Goal: Task Accomplishment & Management: Manage account settings

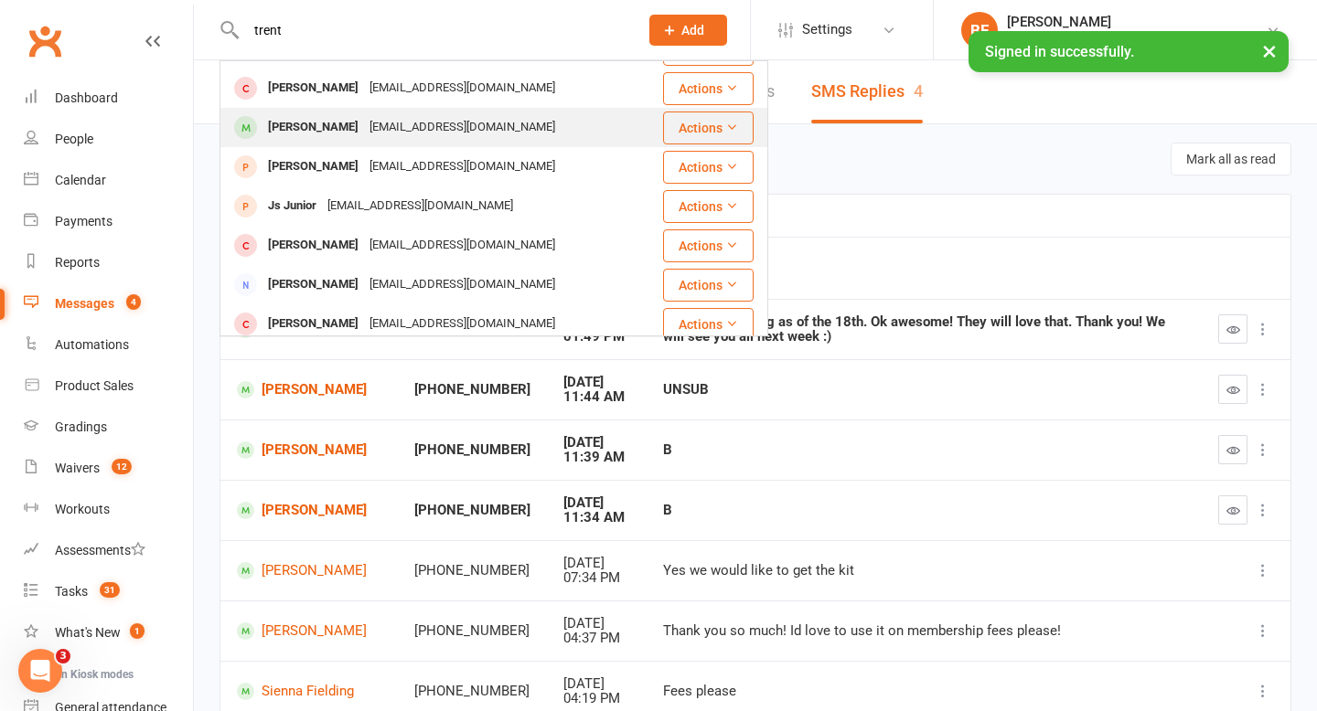
scroll to position [36, 0]
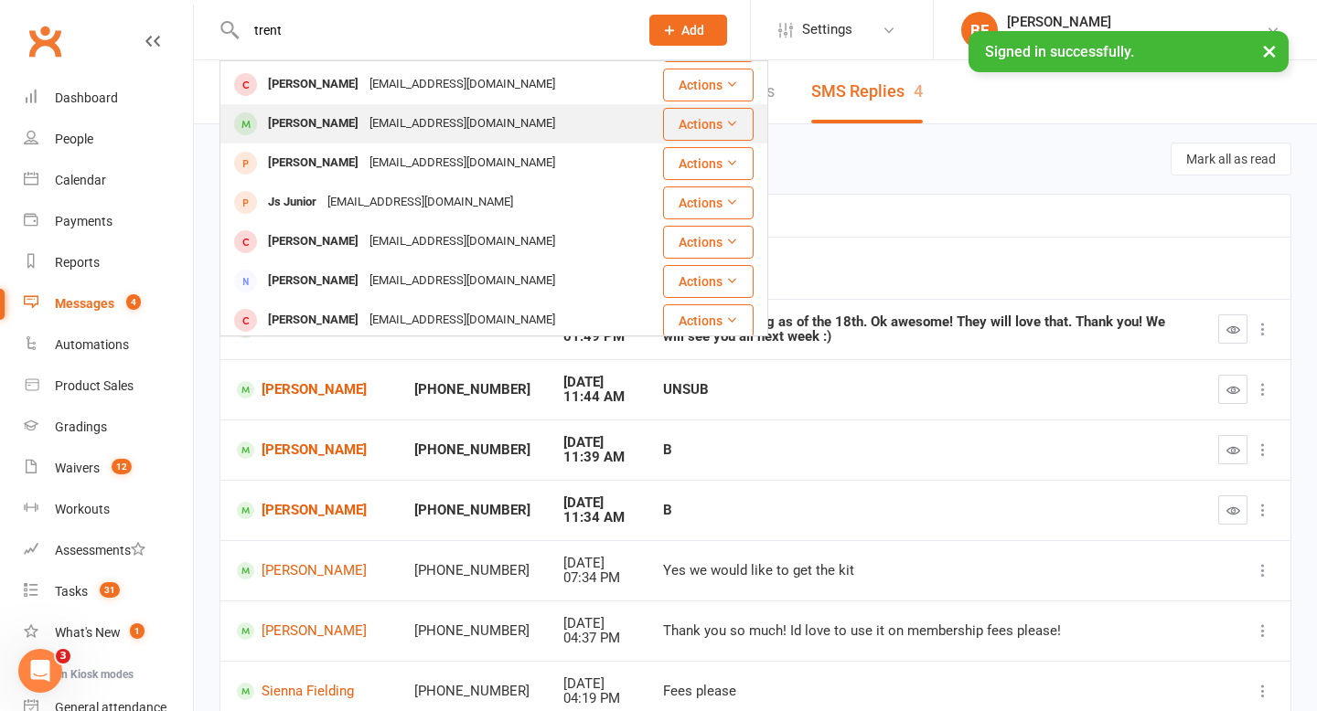
type input "trent"
click at [364, 122] on div "[PERSON_NAME]" at bounding box center [312, 124] width 101 height 27
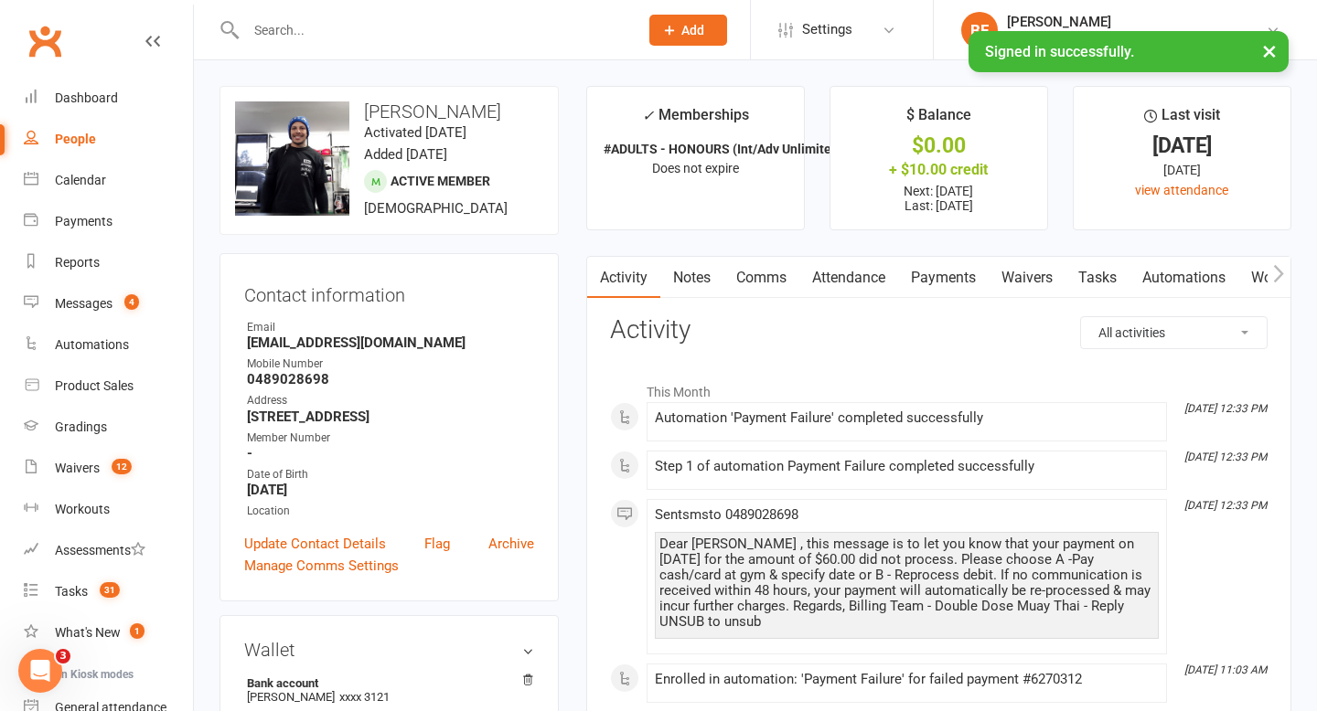
click at [942, 283] on link "Payments" at bounding box center [943, 278] width 91 height 42
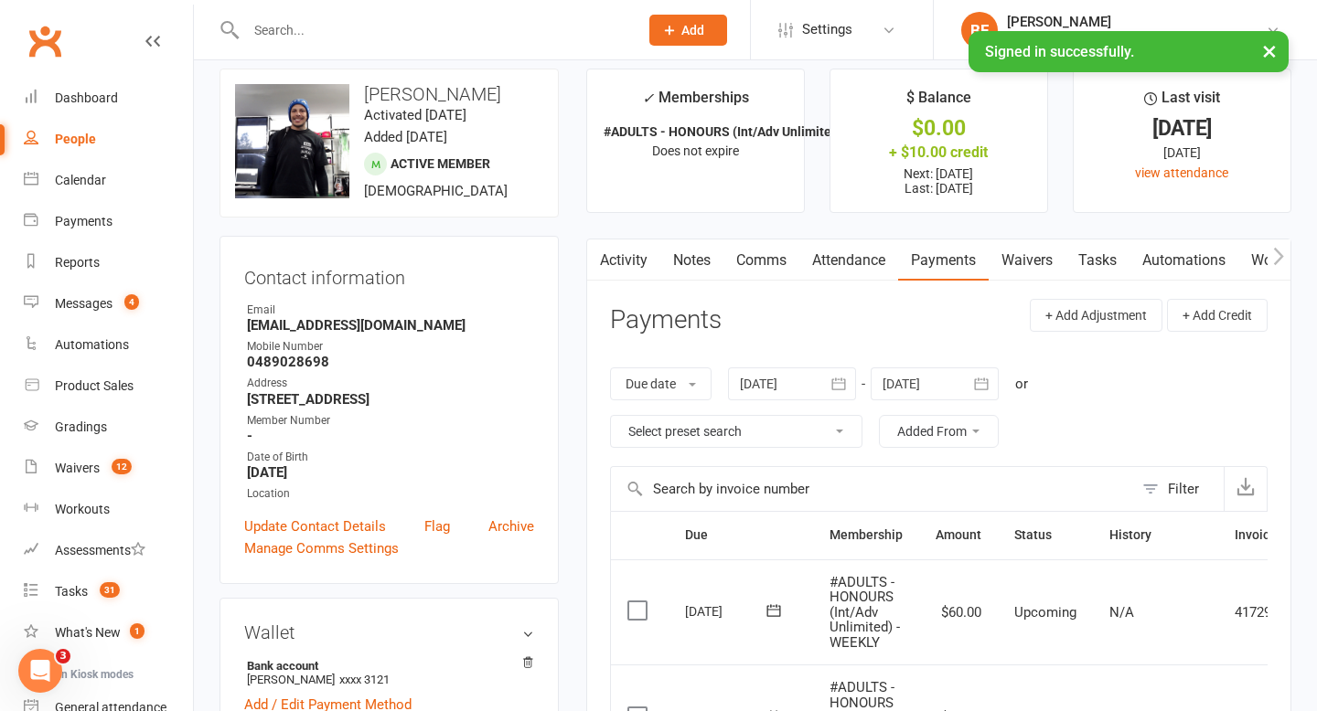
scroll to position [16, 0]
click at [1024, 251] on link "Waivers" at bounding box center [1026, 261] width 77 height 42
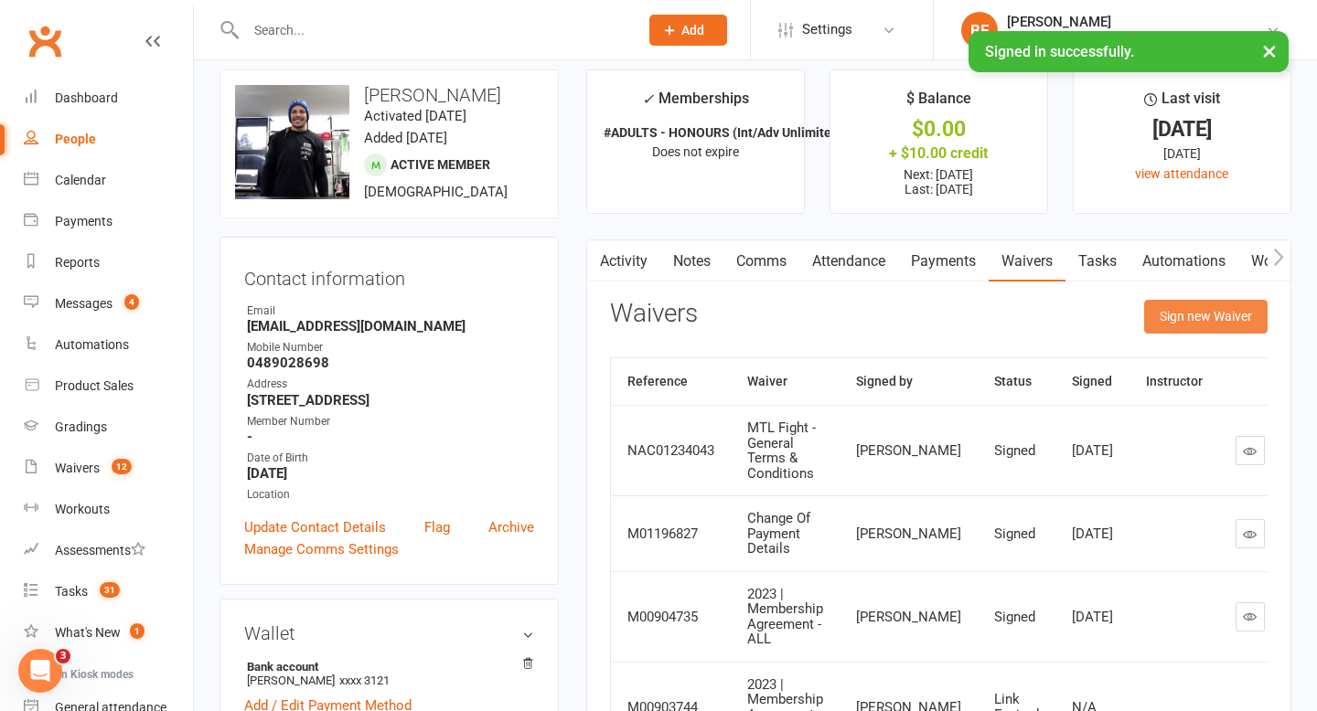
click at [1193, 319] on button "Sign new Waiver" at bounding box center [1205, 316] width 123 height 33
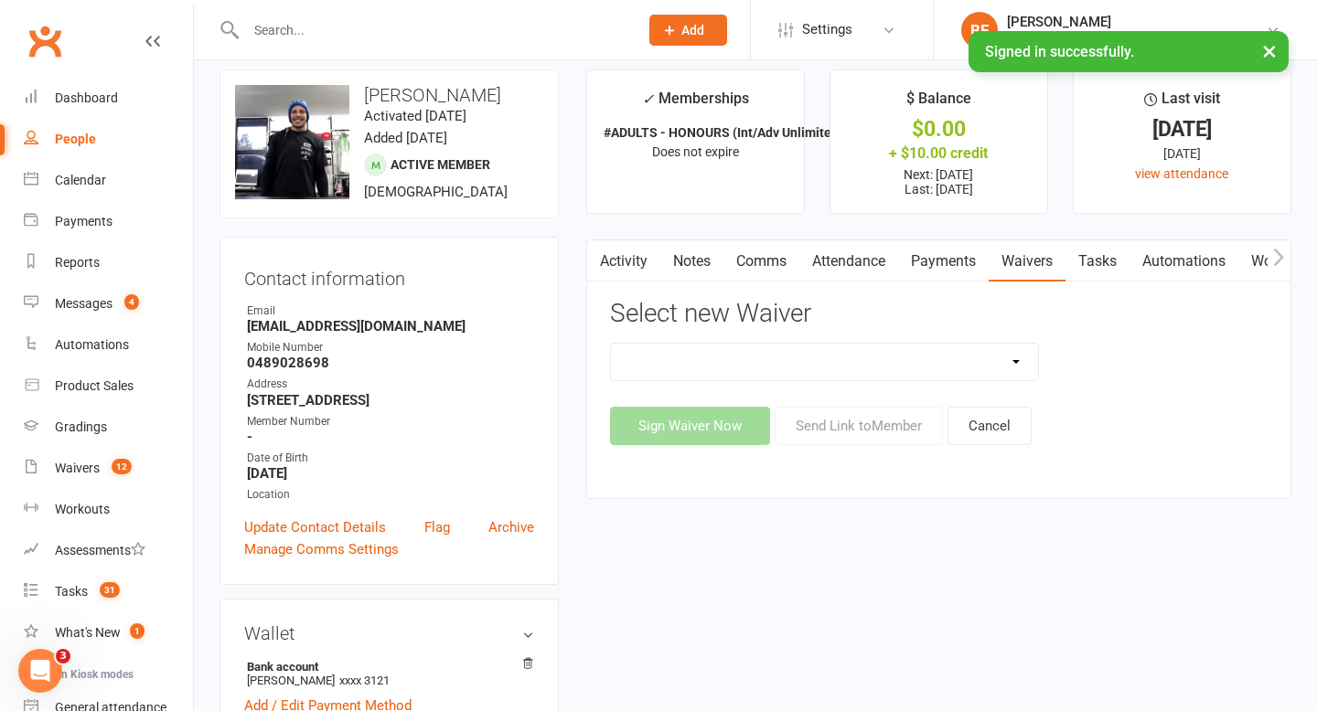
click at [974, 354] on select "2023 | Standard Release of Liability 2024/2025 | DECEMBER PROMO (sign up Dec pa…" at bounding box center [825, 362] width 428 height 37
select select "13117"
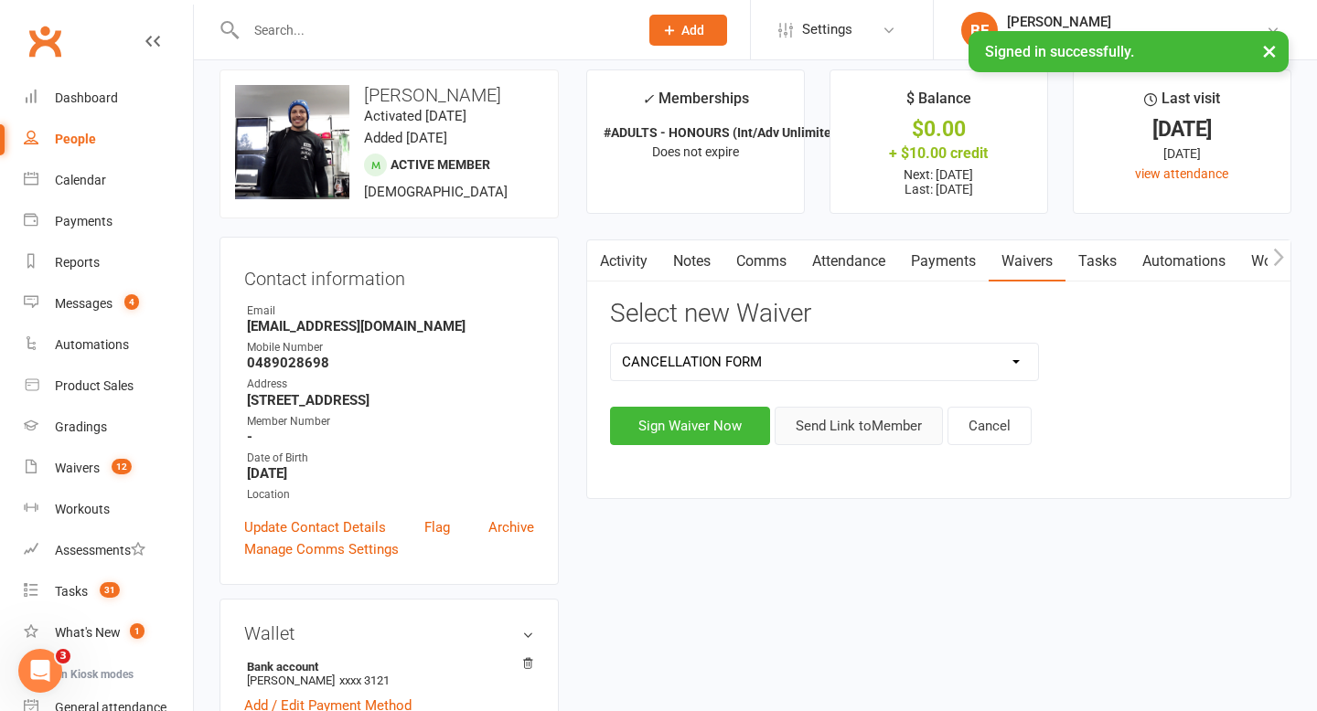
click at [857, 435] on button "Send Link to Member" at bounding box center [858, 426] width 168 height 38
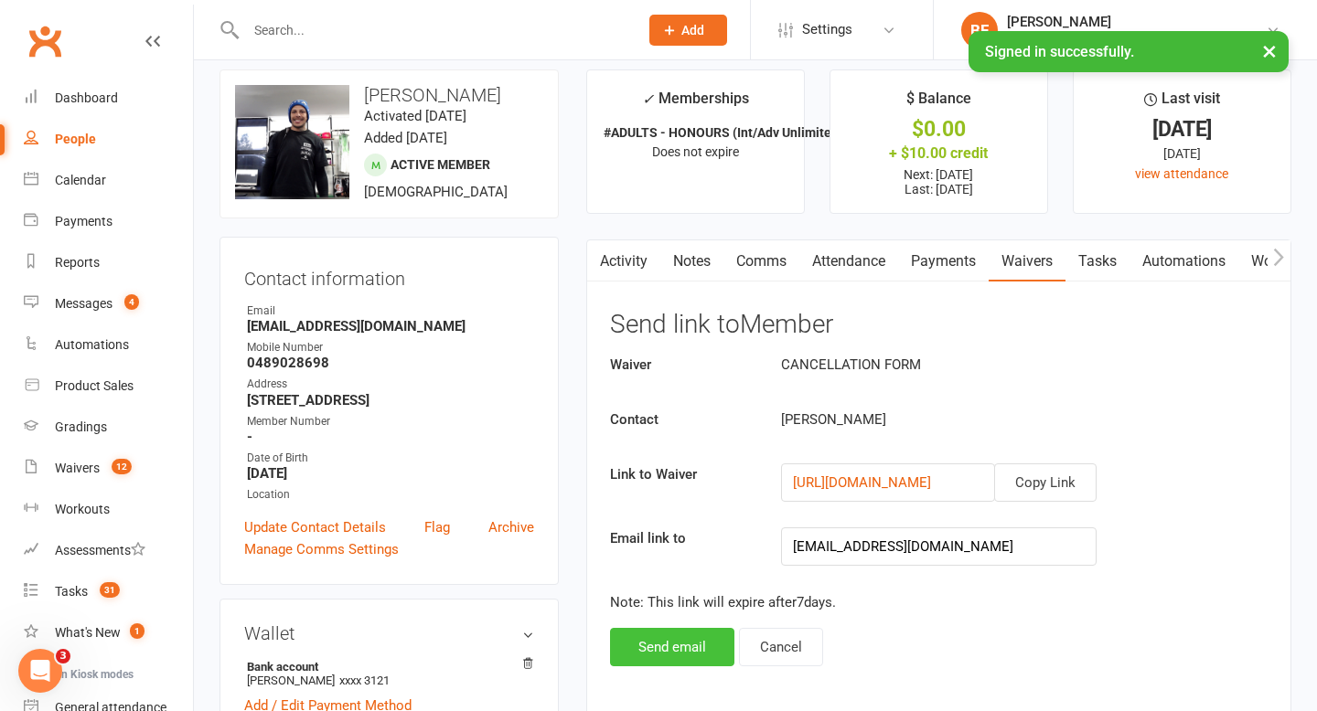
click at [668, 654] on button "Send email" at bounding box center [672, 647] width 124 height 38
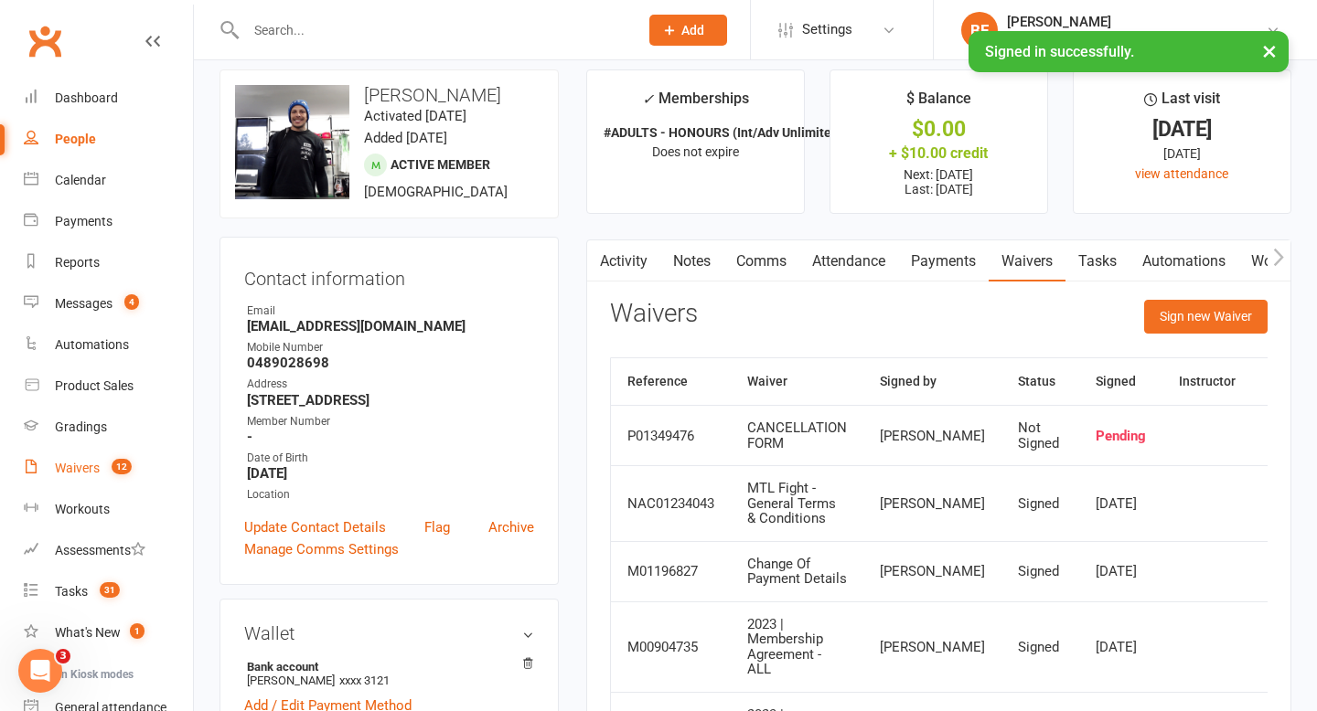
click at [80, 481] on link "Waivers 12" at bounding box center [108, 468] width 169 height 41
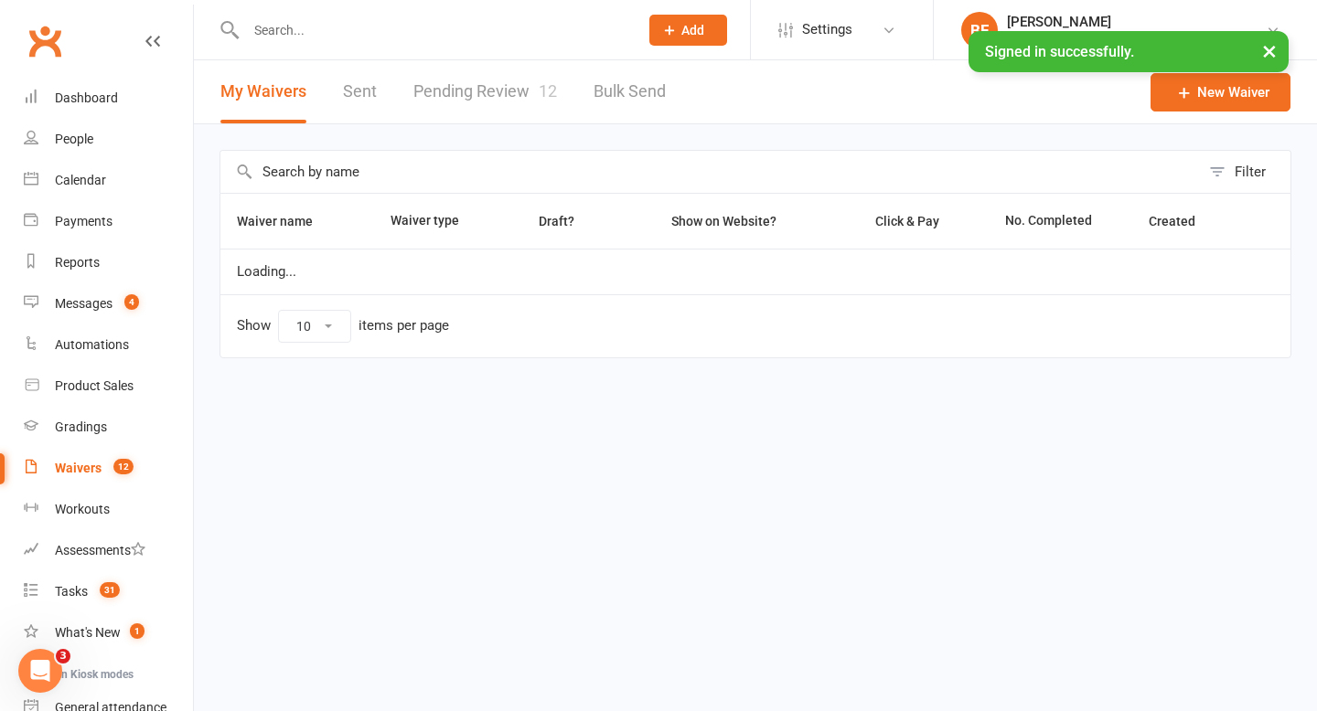
click at [468, 71] on link "Pending Review 12" at bounding box center [485, 91] width 144 height 63
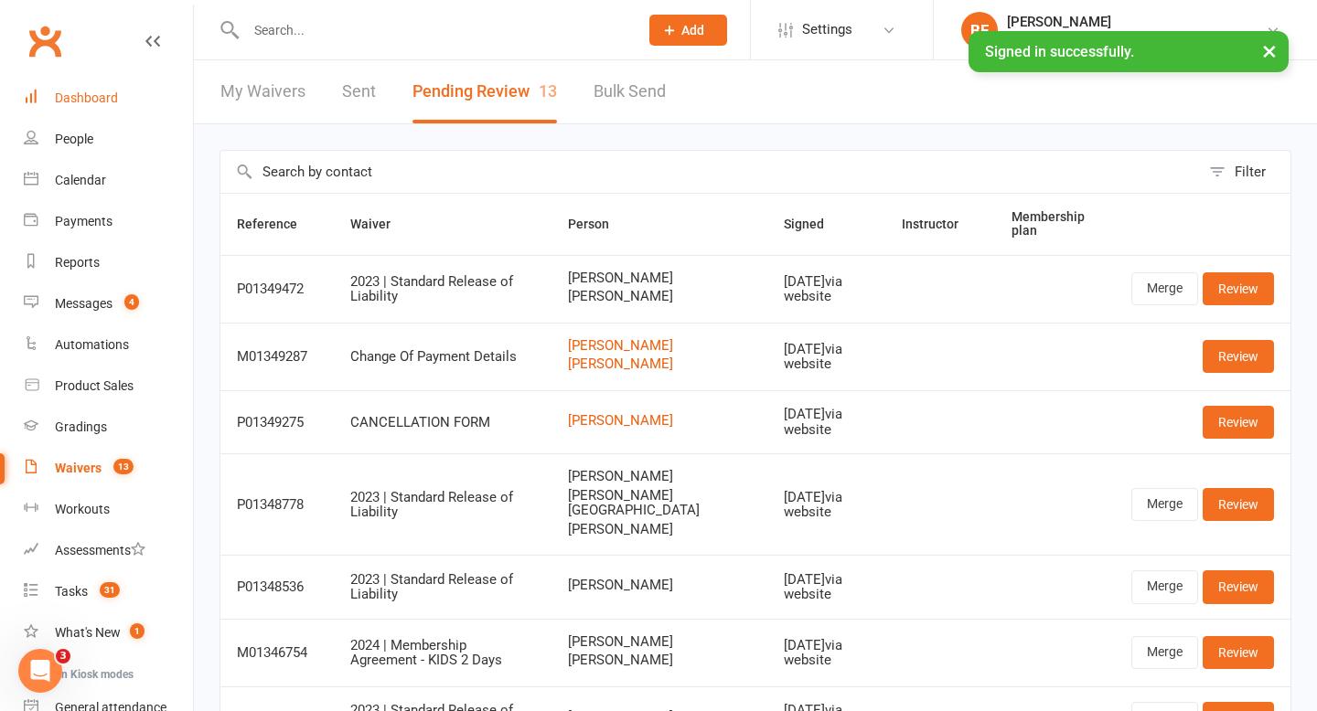
click at [95, 91] on div "Dashboard" at bounding box center [86, 98] width 63 height 15
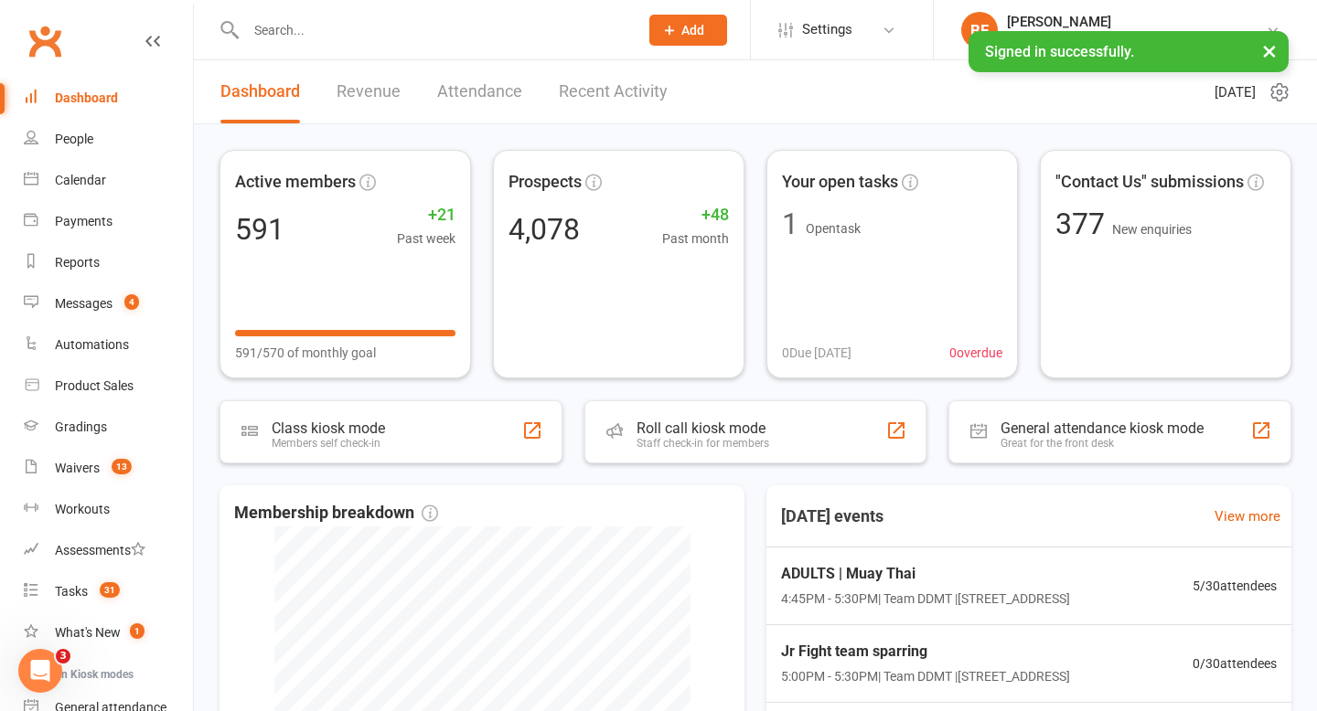
click at [284, 28] on input "text" at bounding box center [432, 30] width 385 height 26
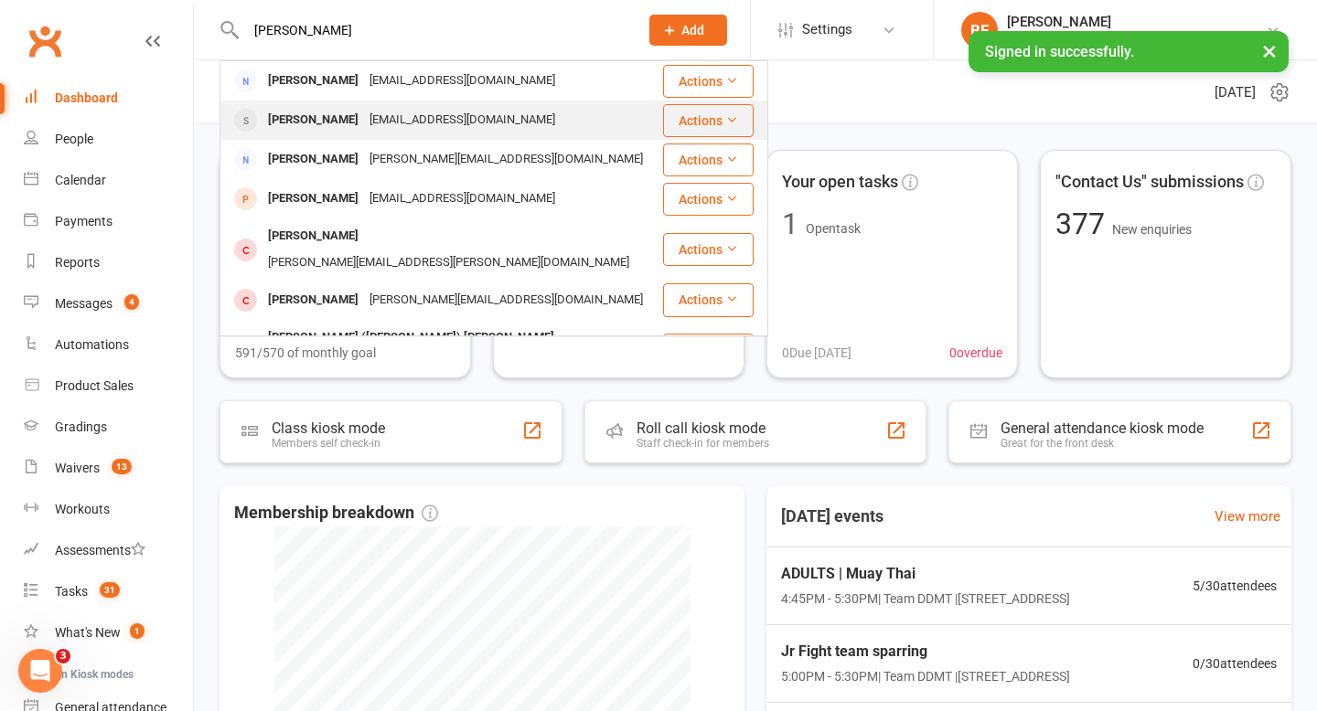
type input "[PERSON_NAME]"
click at [328, 117] on div "[PERSON_NAME]" at bounding box center [312, 120] width 101 height 27
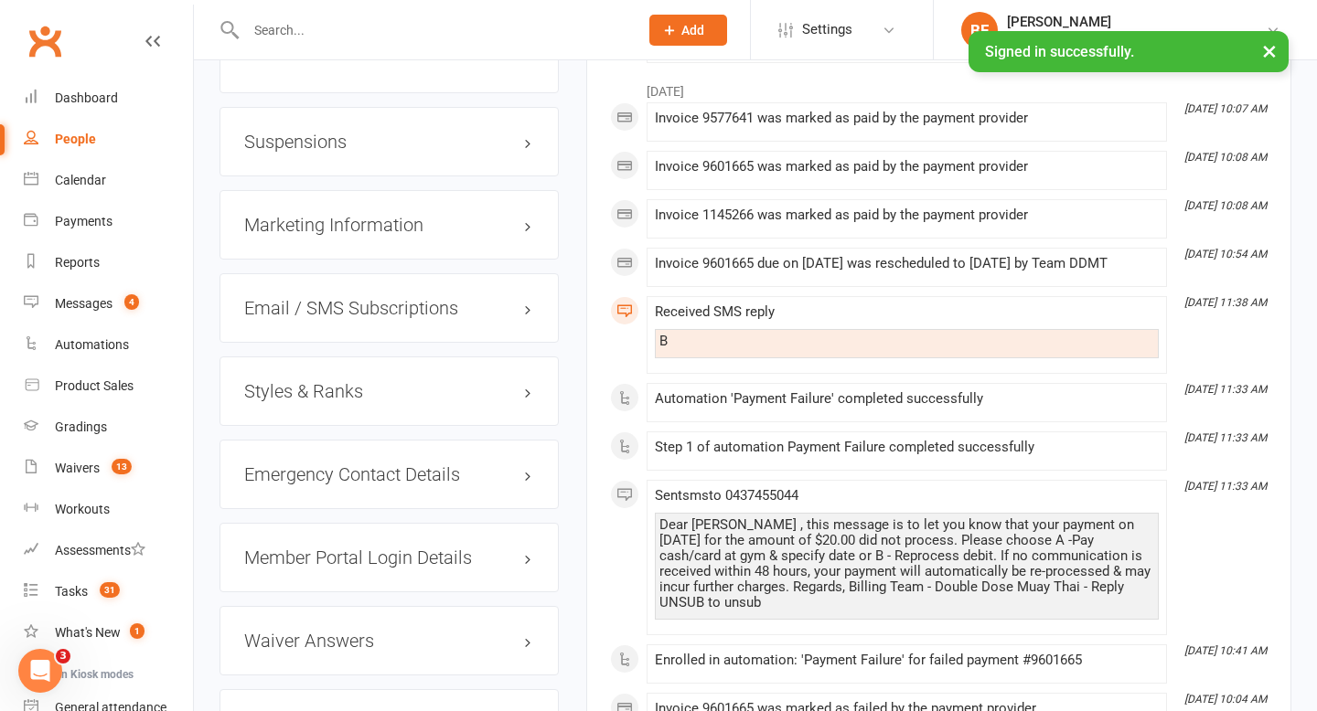
scroll to position [1450, 0]
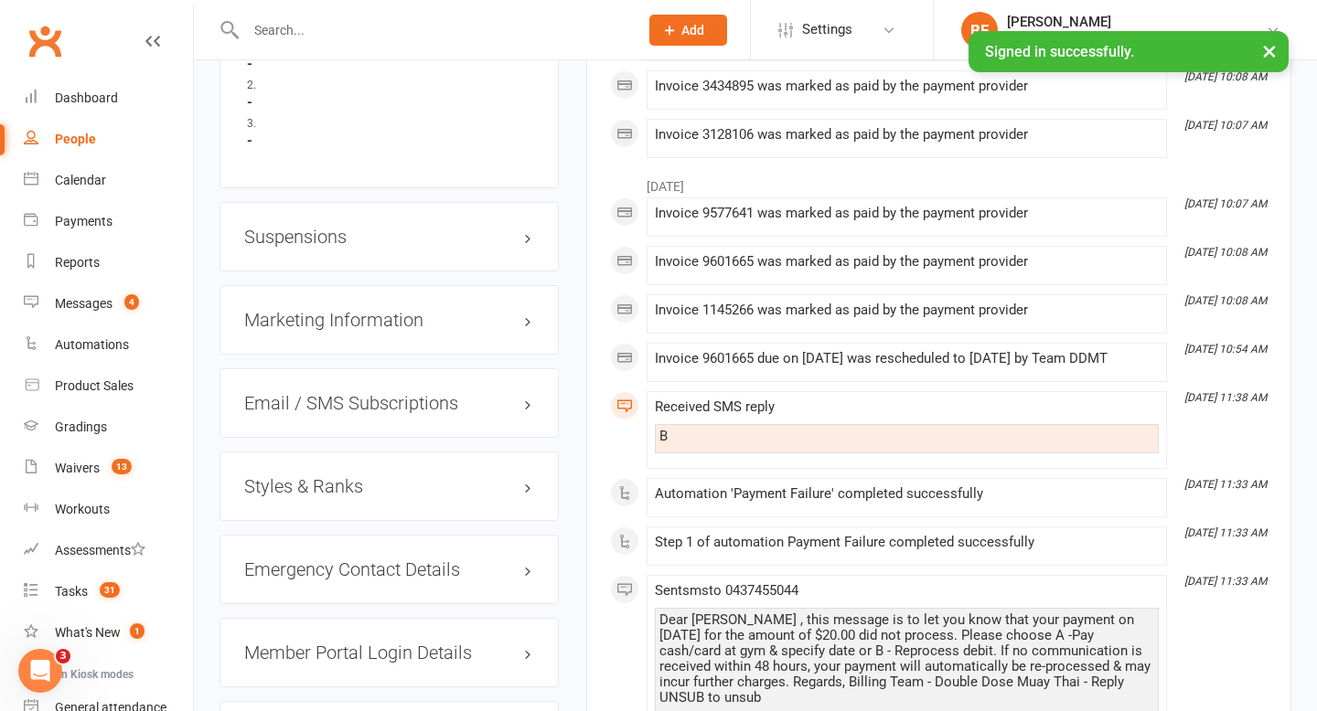
click at [304, 240] on h3 "Suspensions" at bounding box center [389, 237] width 290 height 20
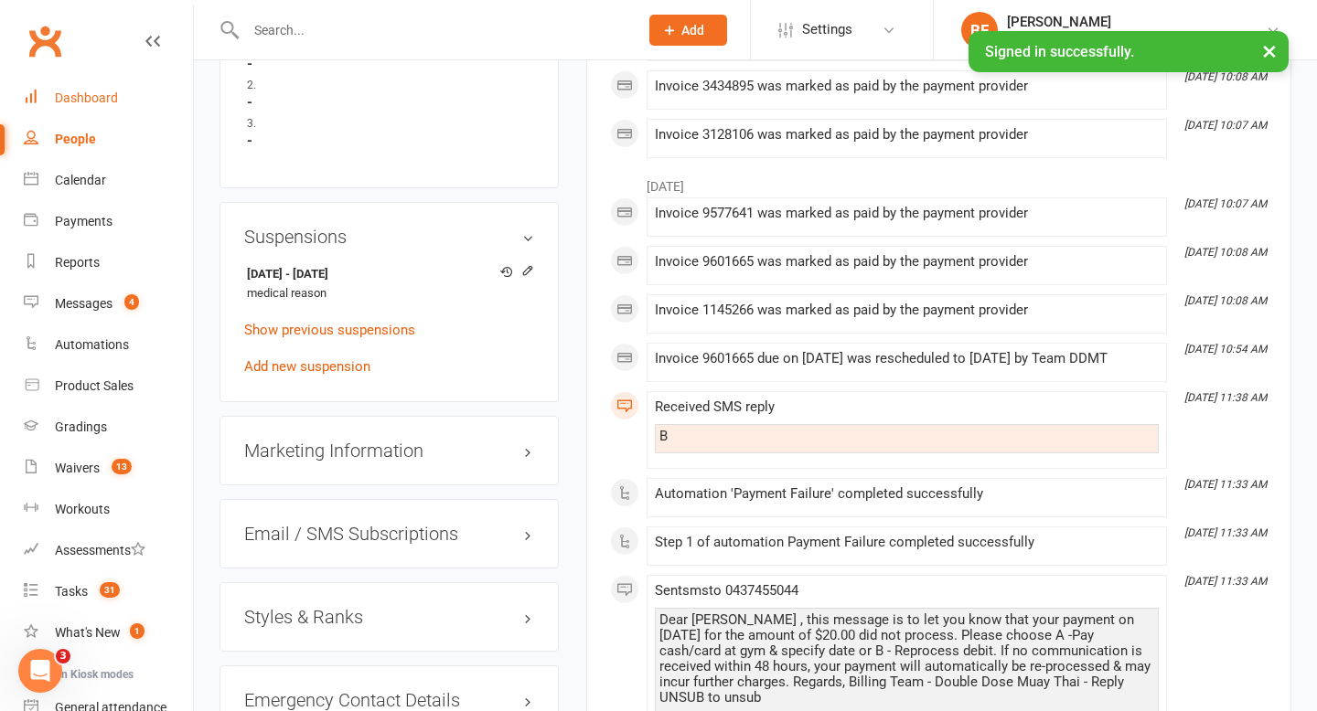
click at [90, 103] on div "Dashboard" at bounding box center [86, 98] width 63 height 15
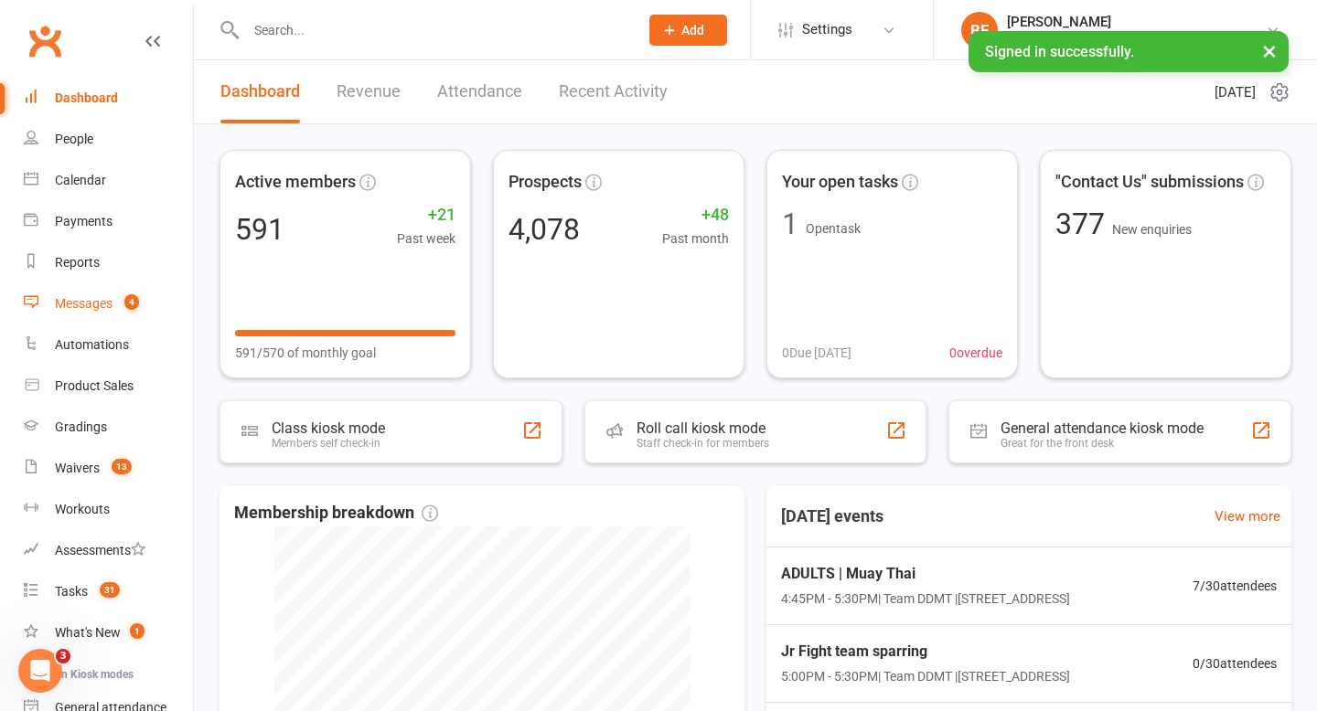
click at [93, 319] on link "Messages 4" at bounding box center [108, 303] width 169 height 41
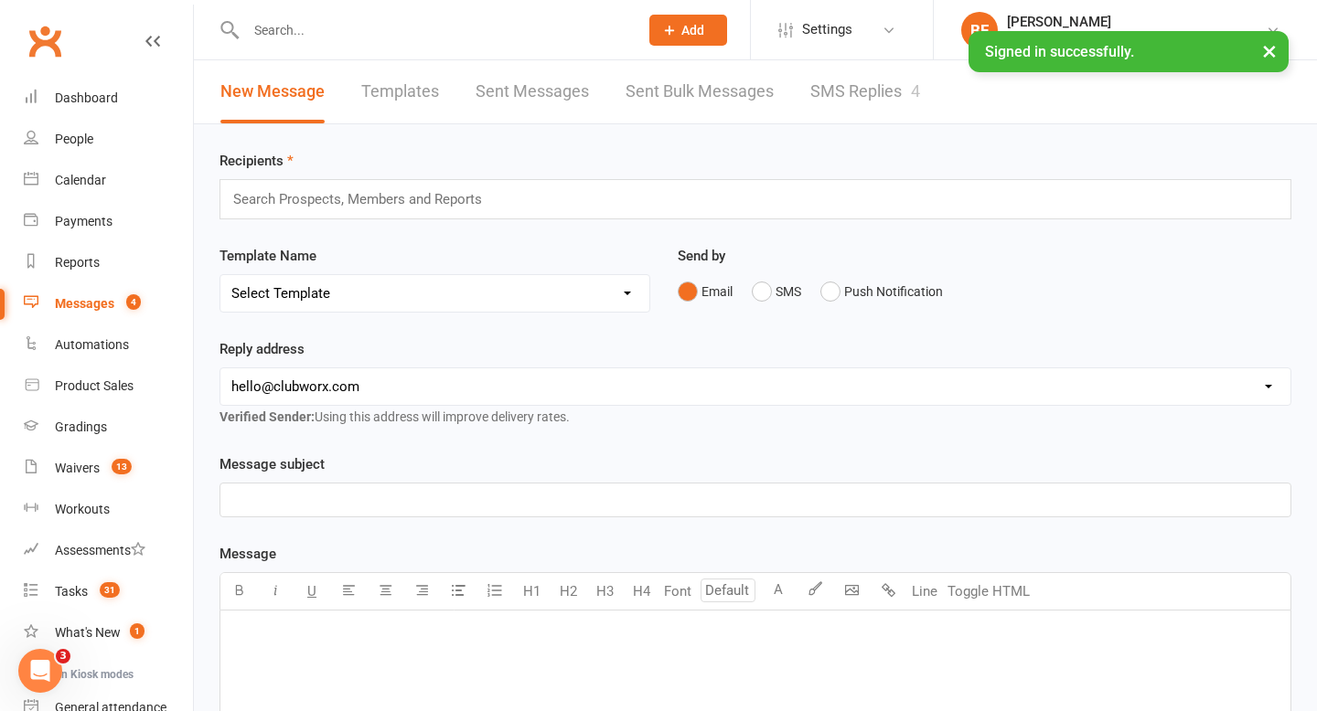
click at [838, 84] on link "SMS Replies 4" at bounding box center [865, 91] width 110 height 63
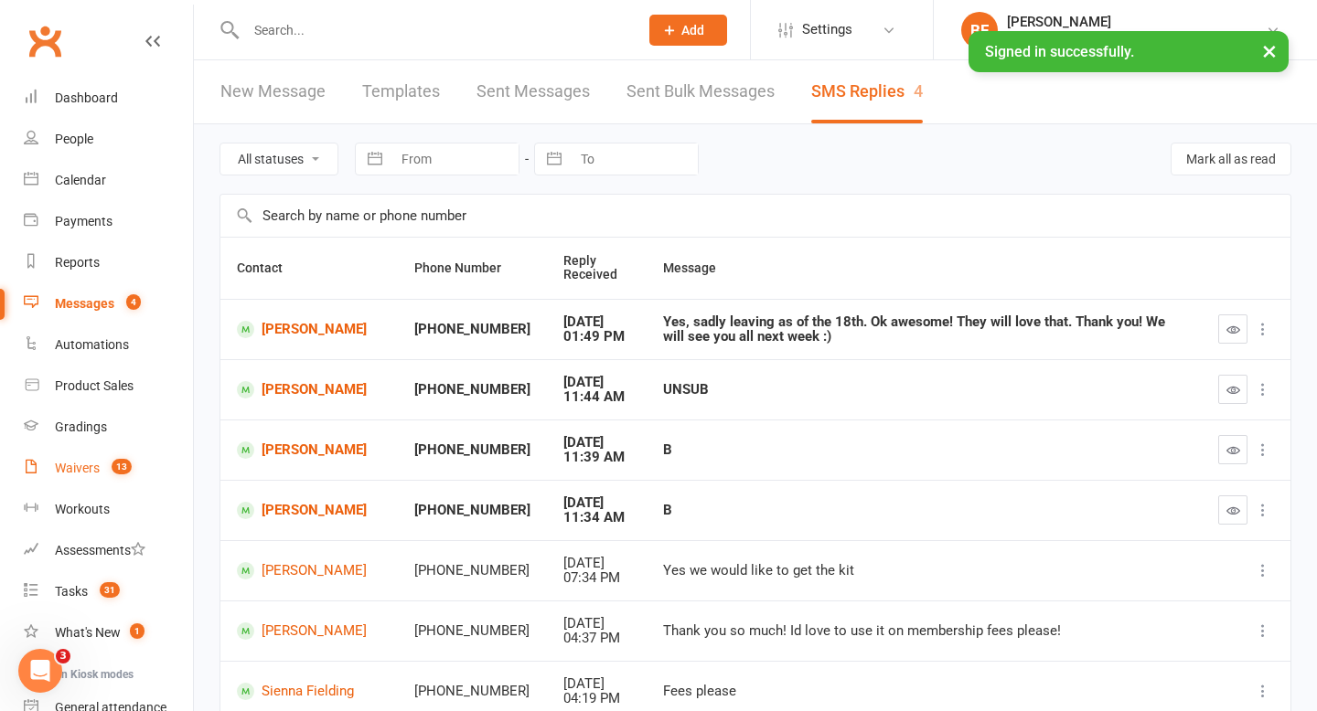
click at [74, 472] on div "Waivers" at bounding box center [77, 468] width 45 height 15
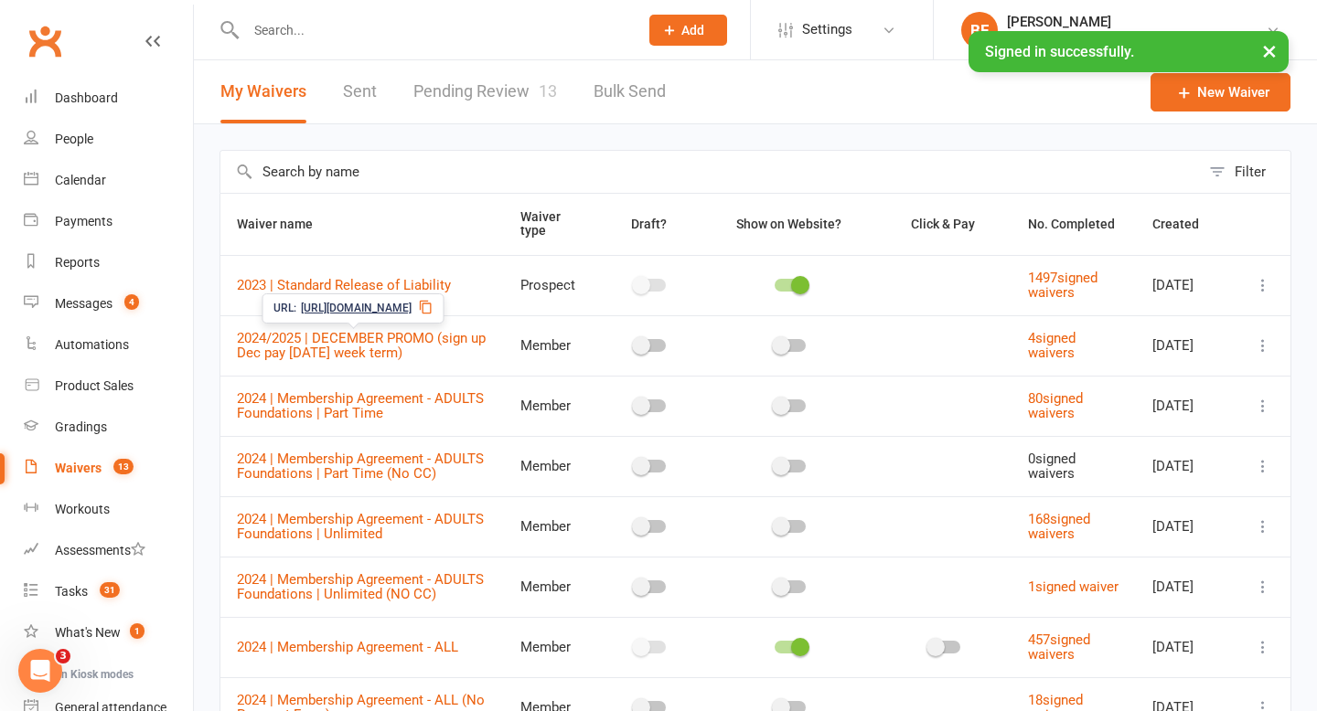
click at [496, 87] on link "Pending Review 13" at bounding box center [485, 91] width 144 height 63
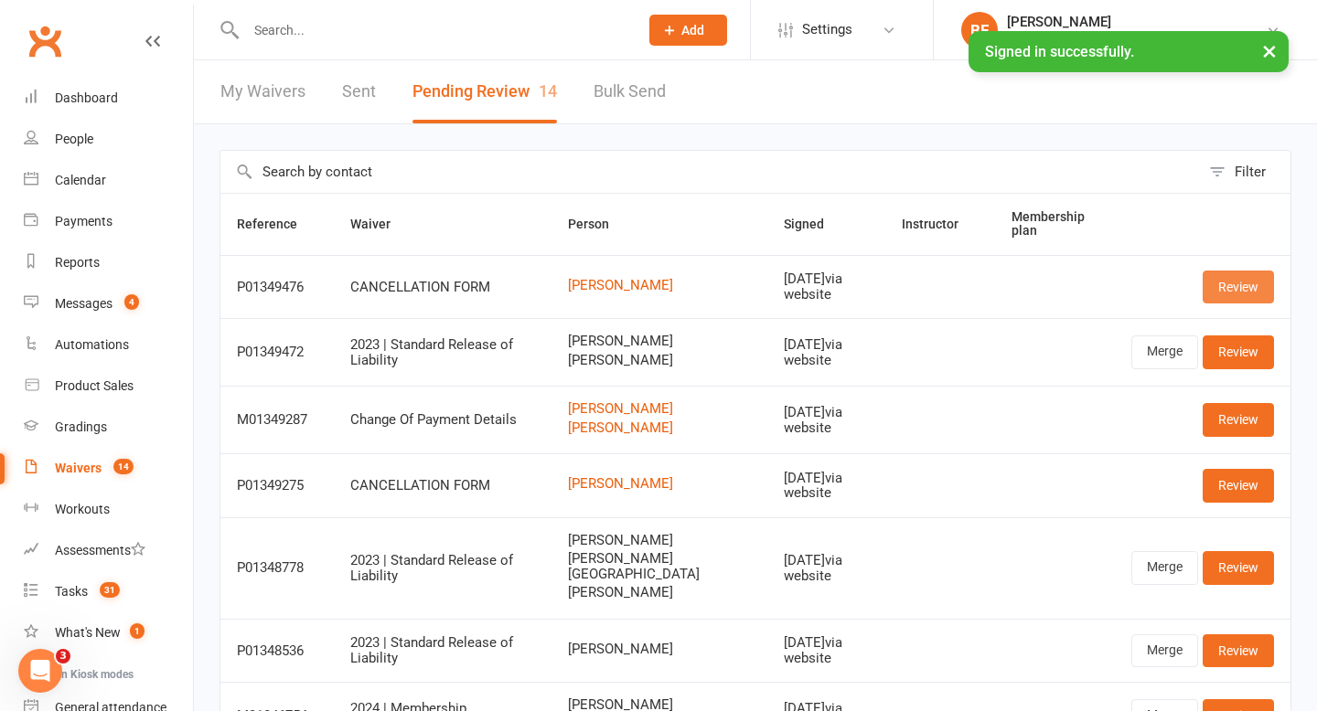
click at [1229, 286] on link "Review" at bounding box center [1237, 287] width 71 height 33
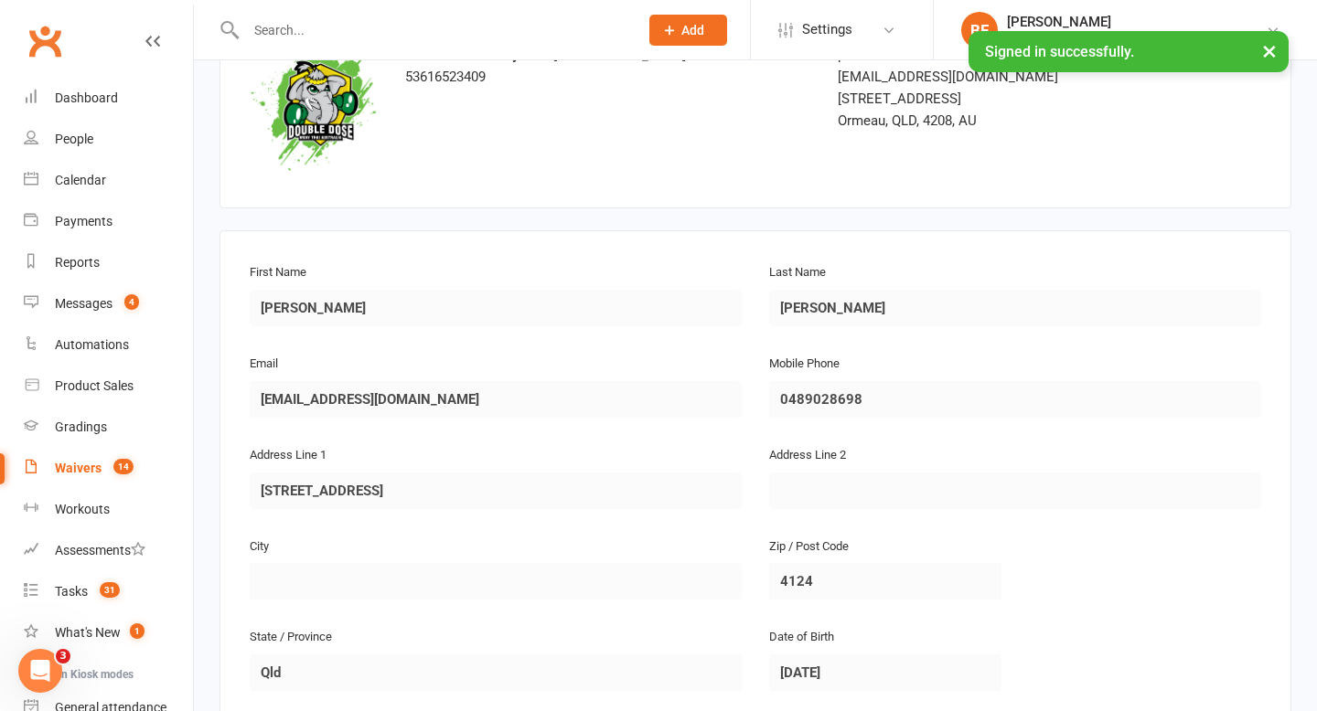
scroll to position [127, 0]
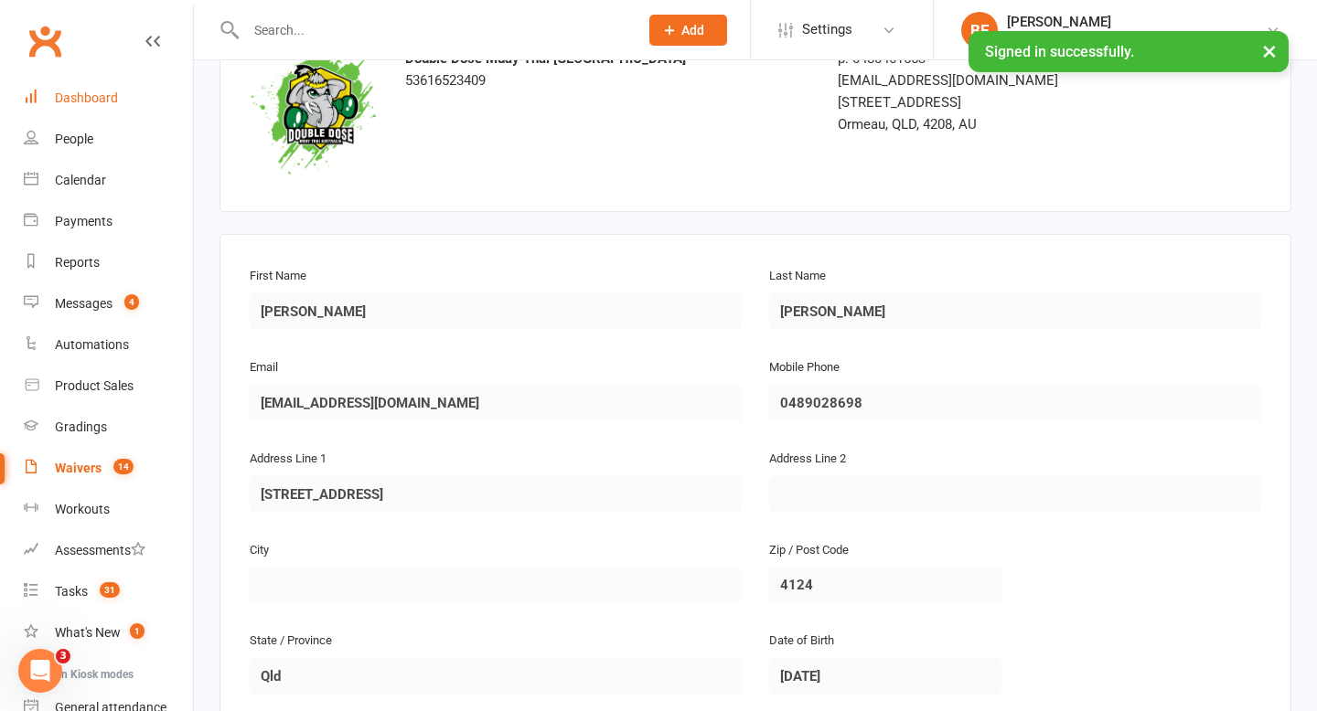
click at [110, 102] on div "Dashboard" at bounding box center [86, 98] width 63 height 15
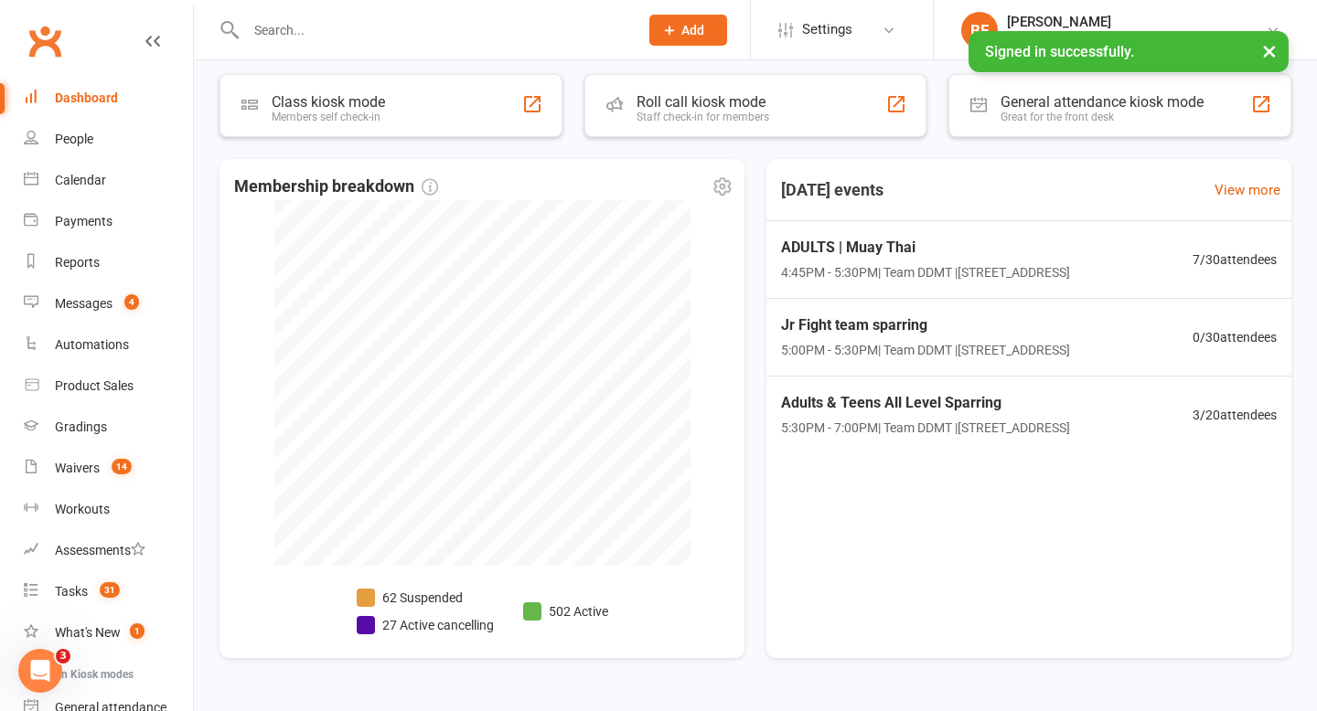
scroll to position [368, 0]
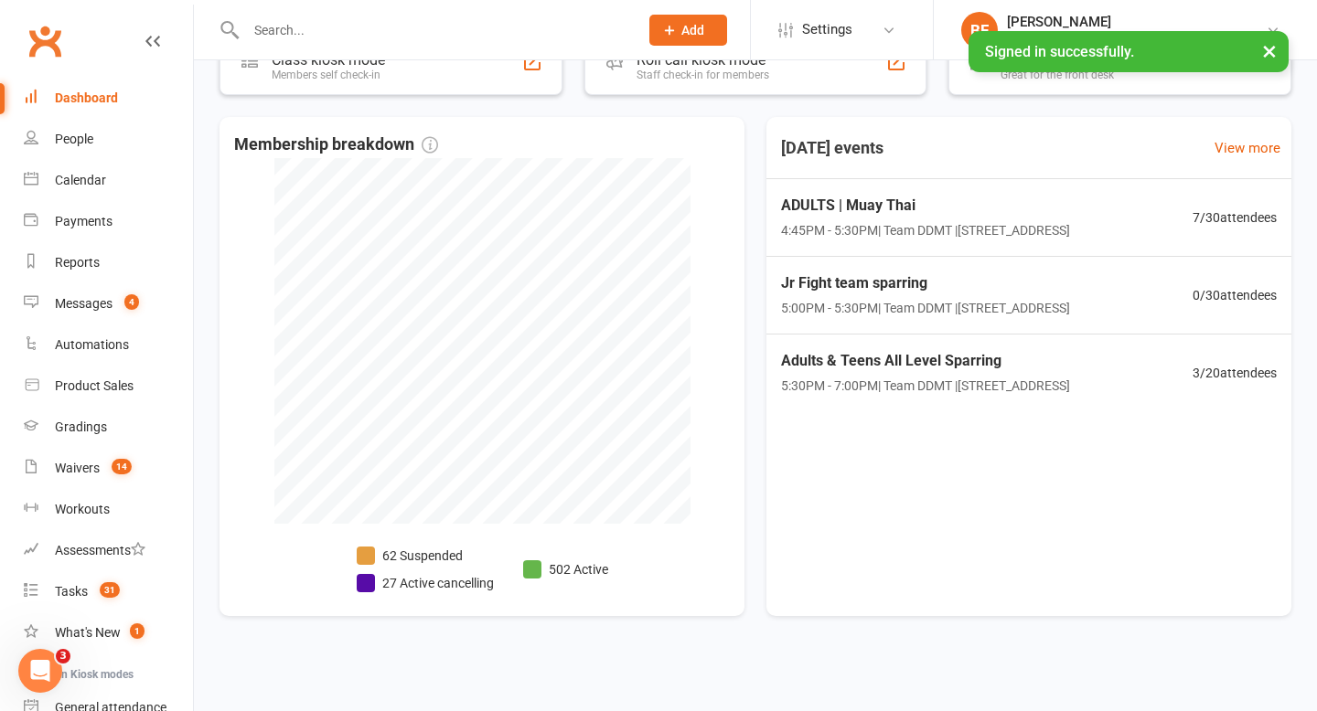
click at [322, 24] on input "text" at bounding box center [432, 30] width 385 height 26
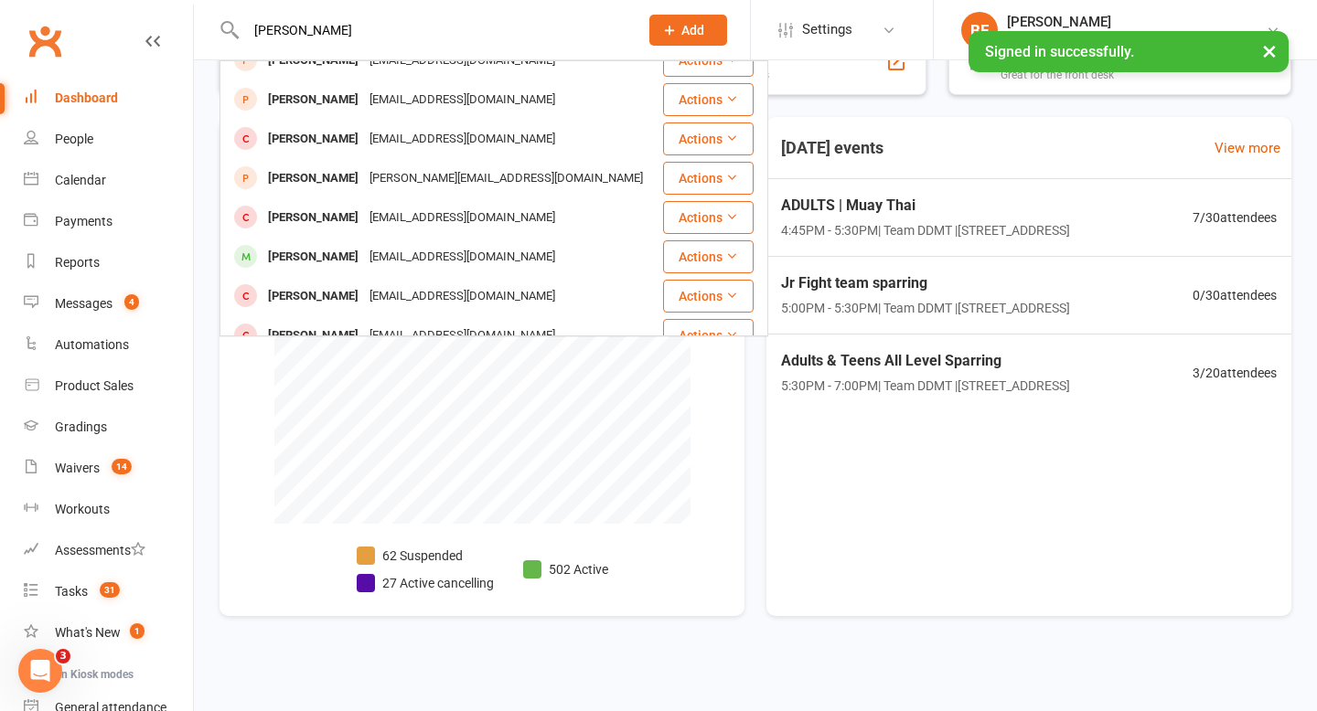
scroll to position [380, 0]
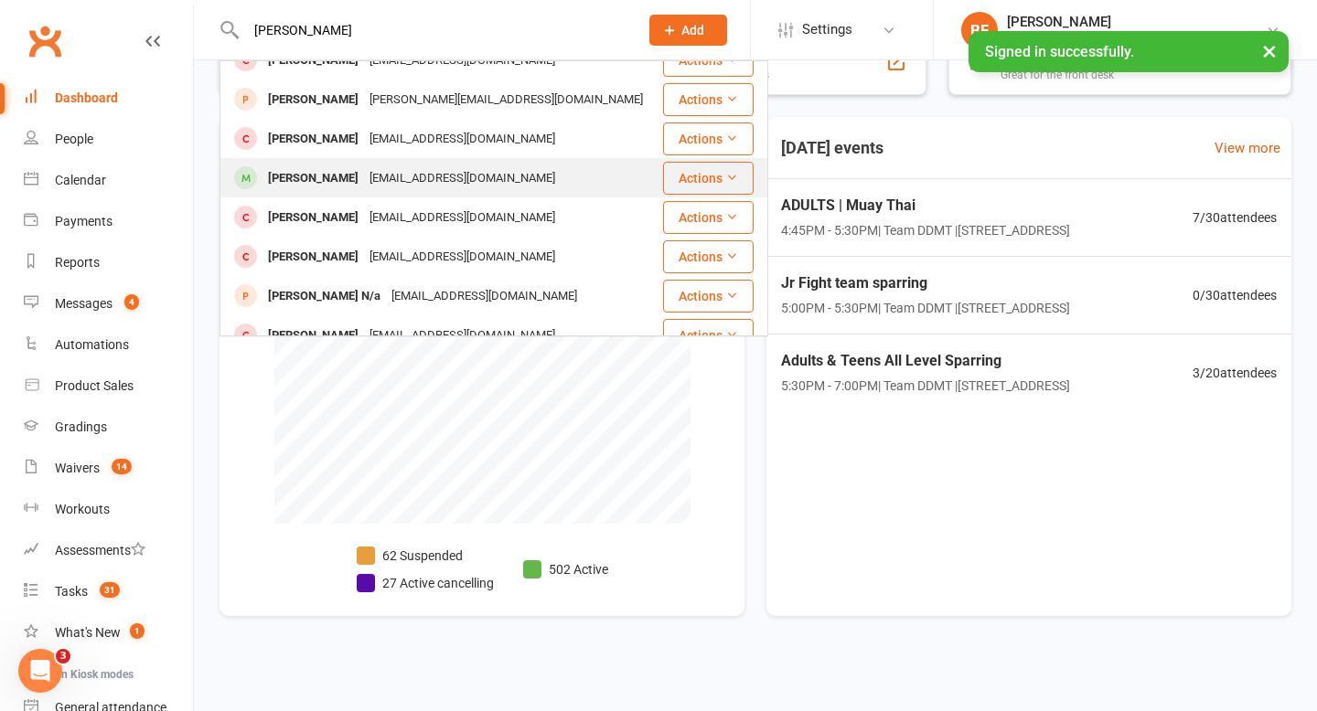
type input "[PERSON_NAME]"
click at [410, 165] on div "[EMAIL_ADDRESS][DOMAIN_NAME]" at bounding box center [462, 178] width 197 height 27
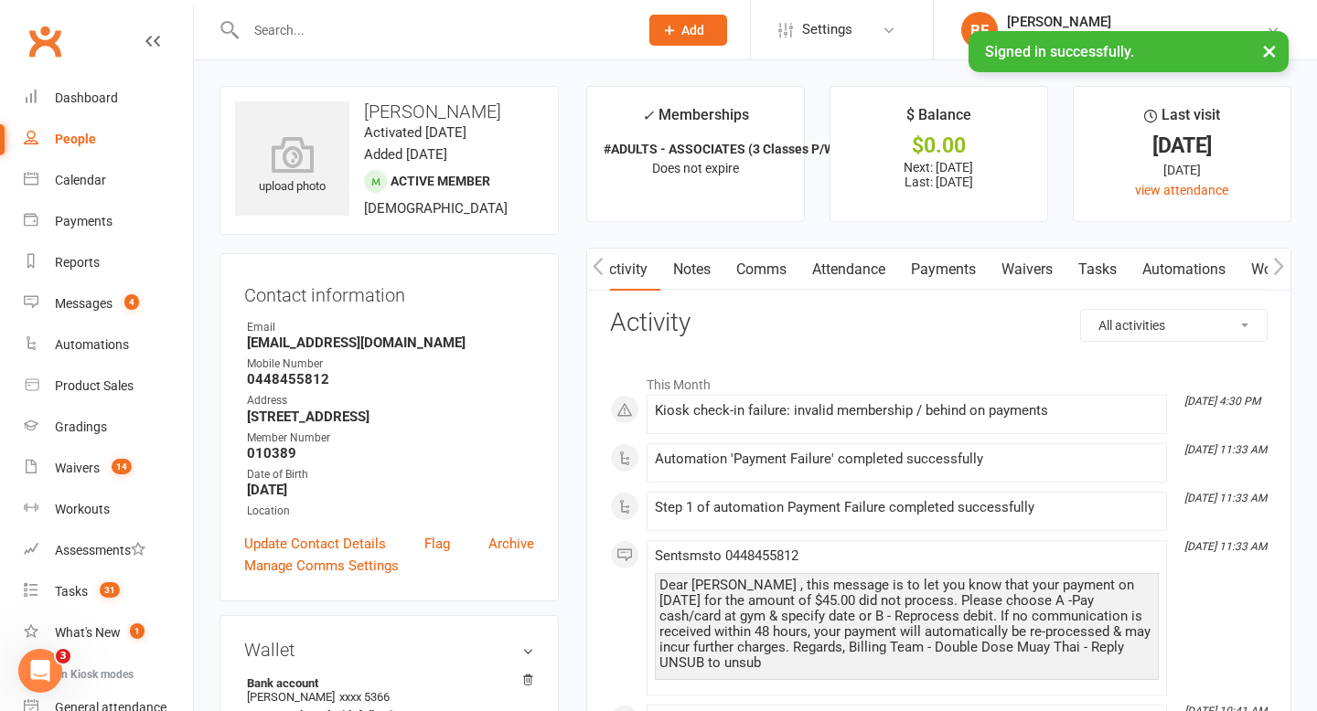
click at [962, 272] on link "Payments" at bounding box center [943, 270] width 91 height 42
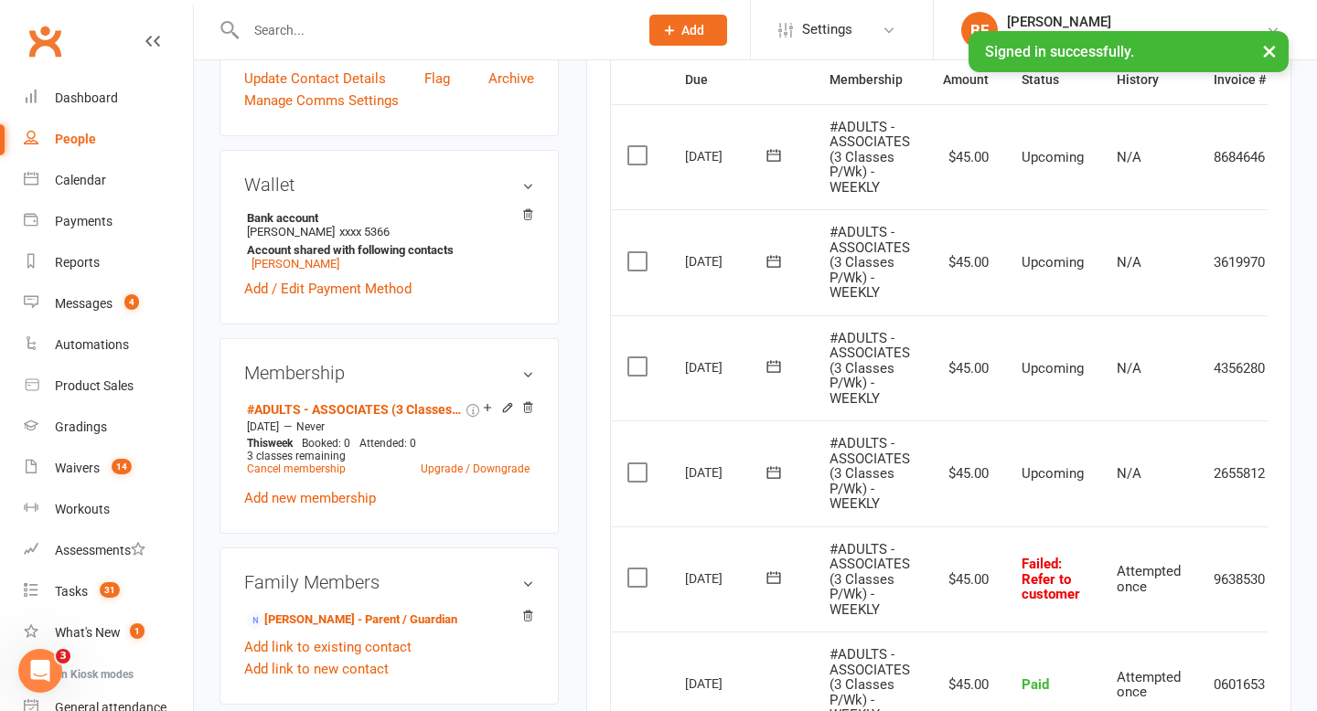
scroll to position [0, 70]
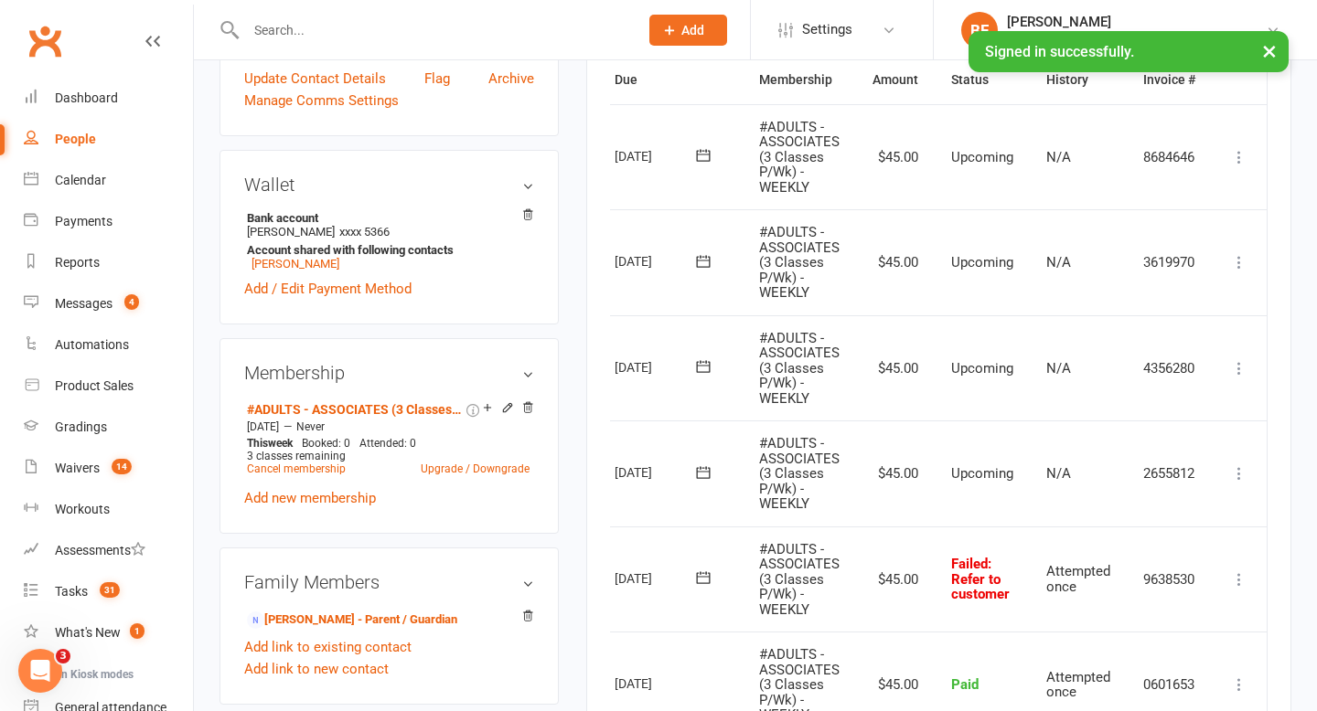
click at [1244, 578] on icon at bounding box center [1239, 580] width 18 height 18
click at [1187, 650] on link "Mark as Paid (POS)" at bounding box center [1158, 652] width 181 height 37
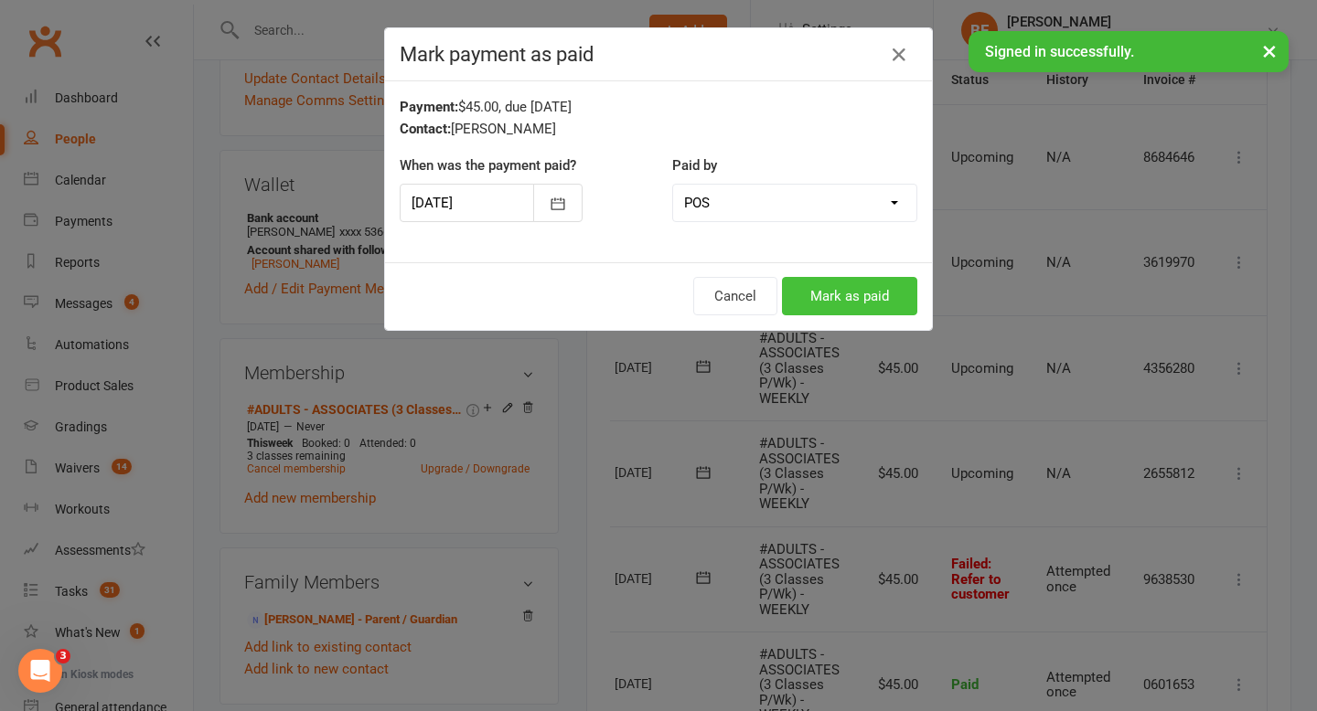
click at [888, 282] on button "Mark as paid" at bounding box center [849, 296] width 135 height 38
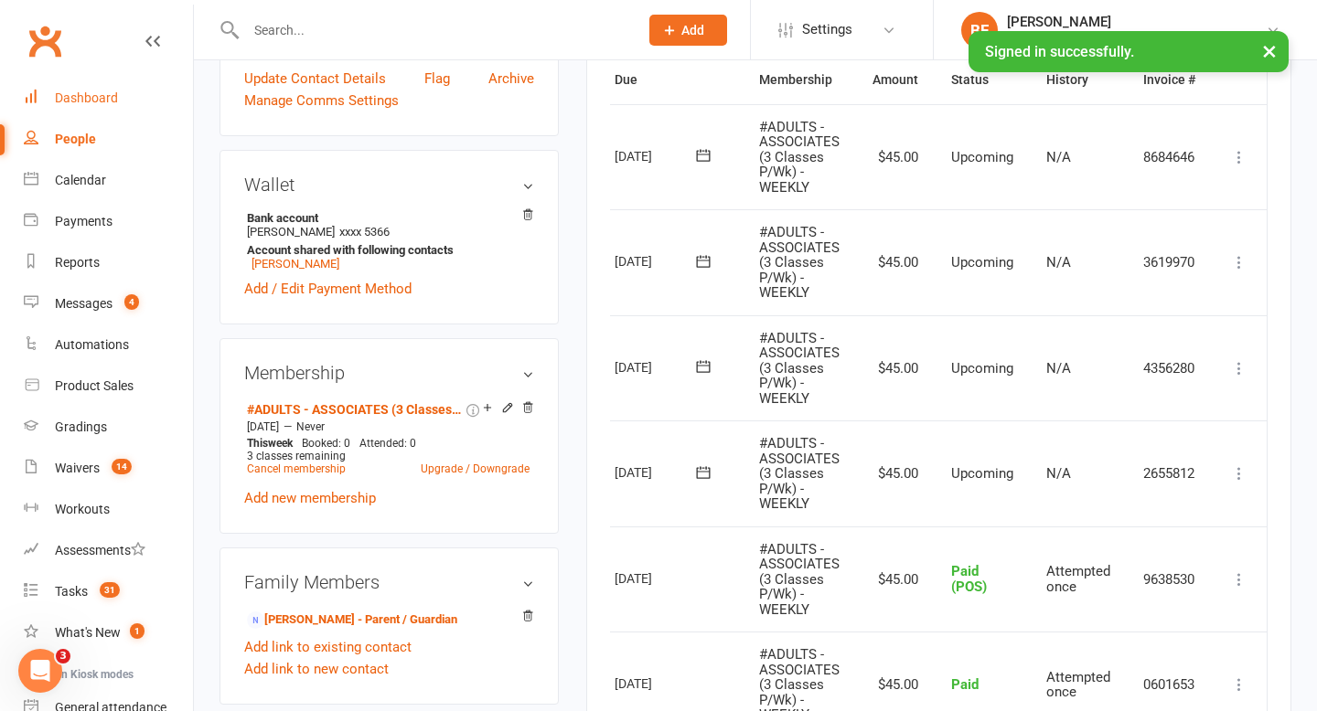
click at [111, 98] on div "Dashboard" at bounding box center [86, 98] width 63 height 15
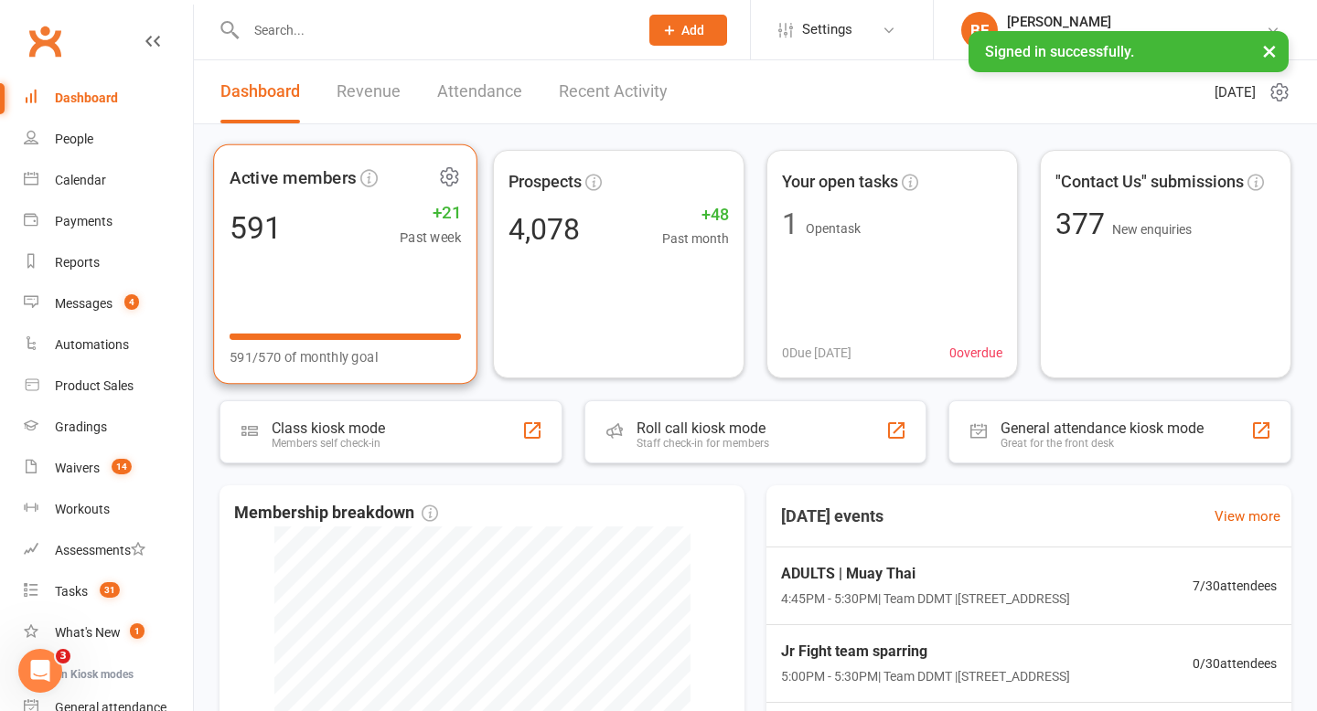
scroll to position [368, 0]
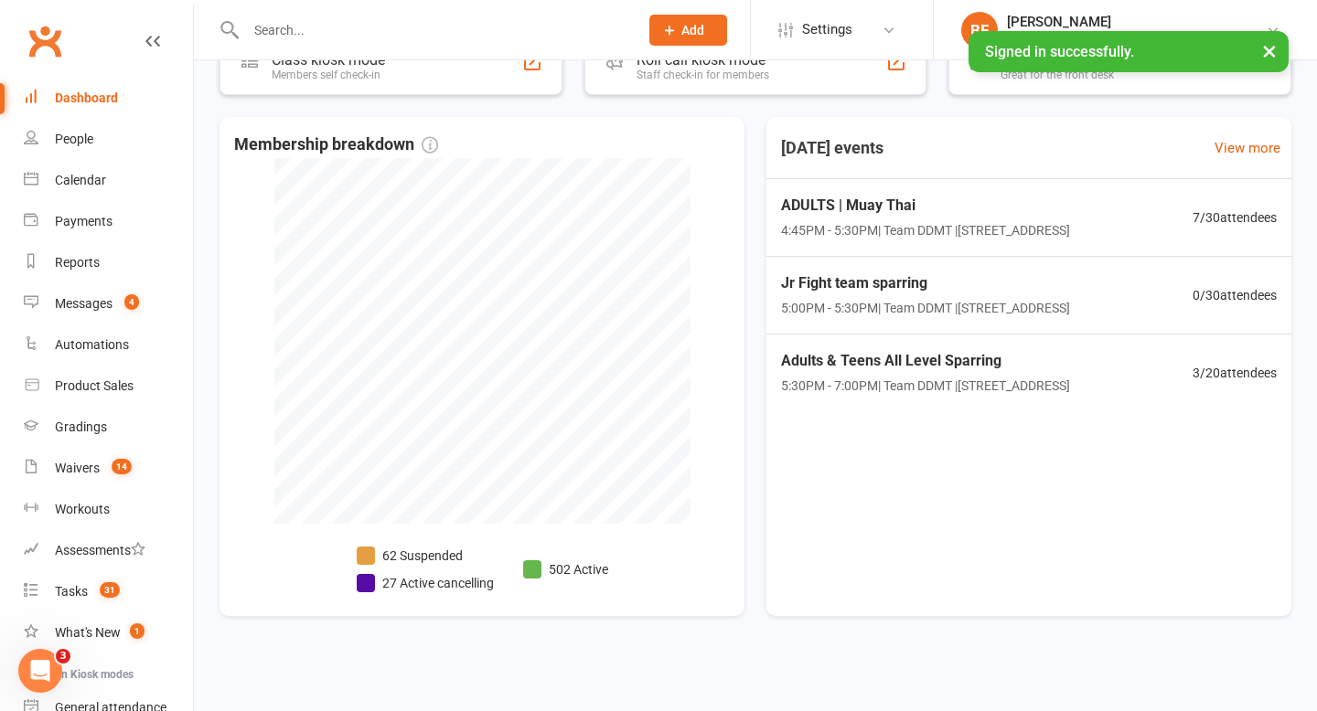
click at [294, 31] on input "text" at bounding box center [432, 30] width 385 height 26
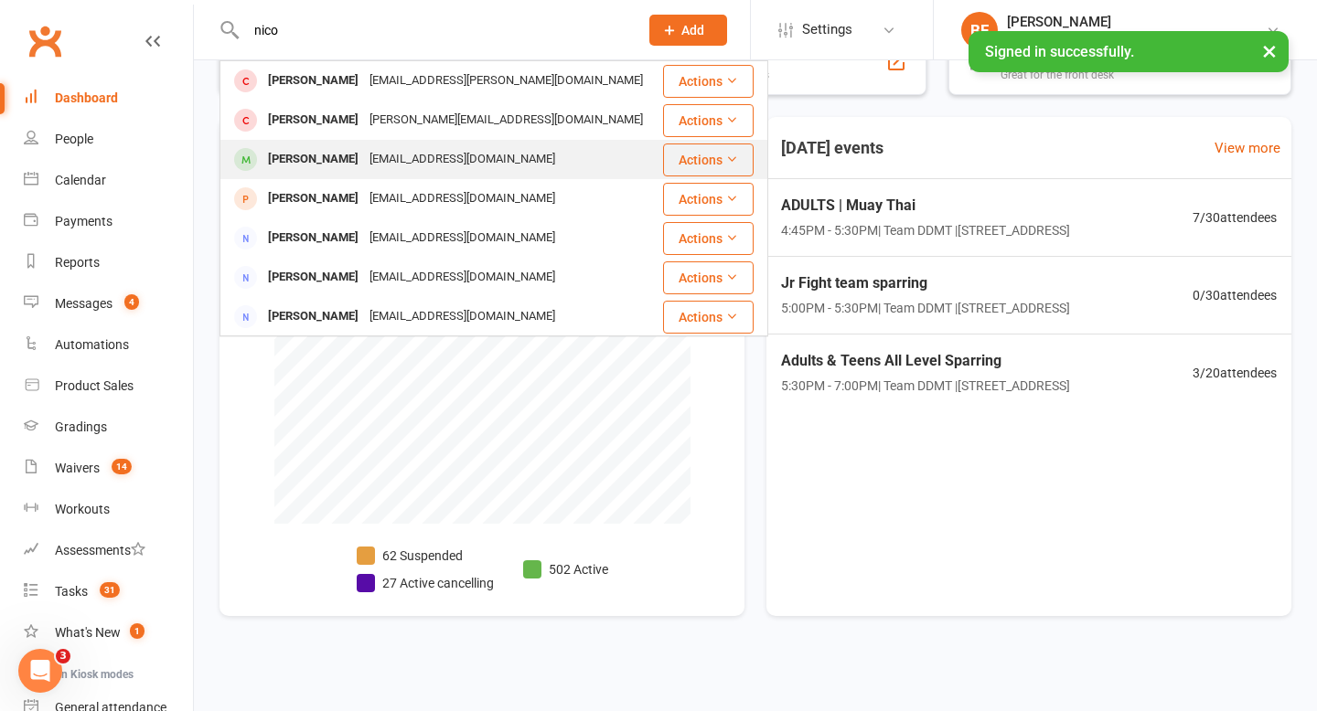
type input "nico"
click at [342, 155] on div "[PERSON_NAME]" at bounding box center [312, 159] width 101 height 27
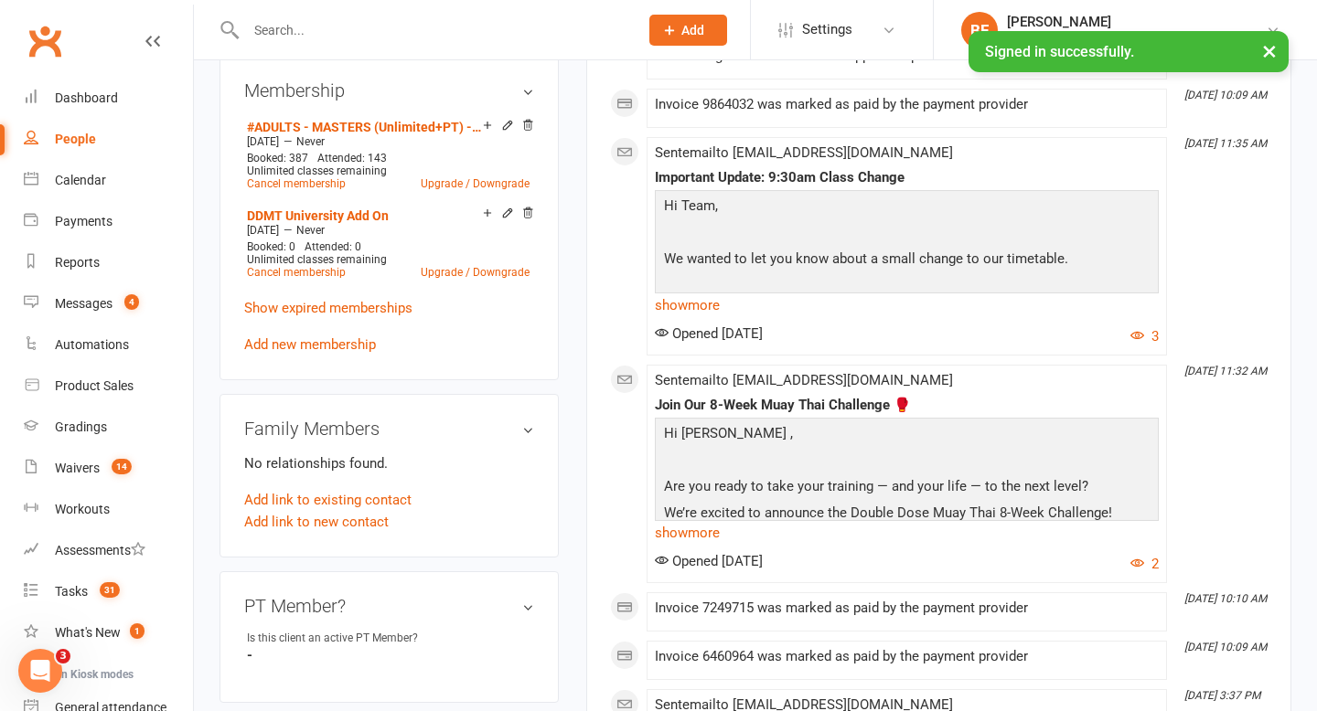
scroll to position [733, 0]
click at [510, 180] on link "Upgrade / Downgrade" at bounding box center [475, 182] width 109 height 13
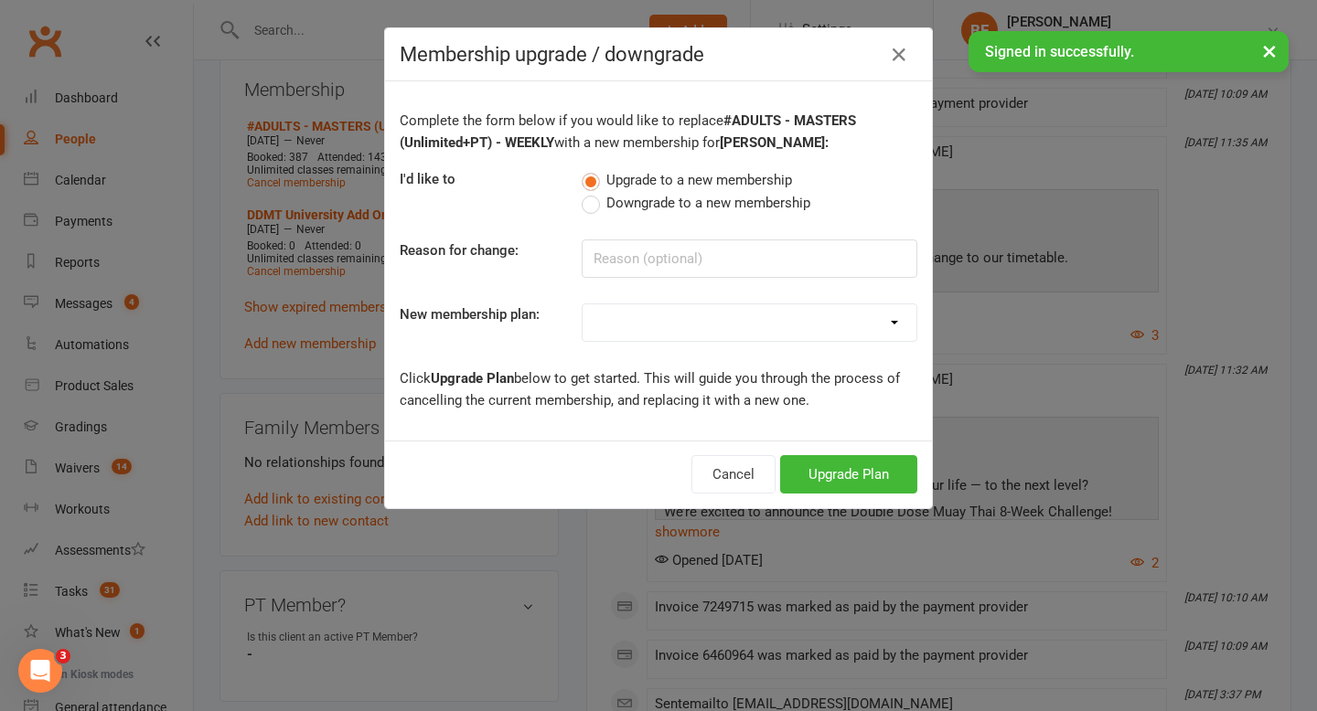
click at [606, 201] on span "Downgrade to a new membership" at bounding box center [708, 201] width 204 height 19
click at [593, 192] on input "Downgrade to a new membership" at bounding box center [587, 192] width 12 height 0
click at [651, 334] on select "#KIDS - 1 Day - WEEKLY #KIDS - 1 Day - FORTNIGHTLY #KIDS - 1 Day - 12 Wks - Pai…" at bounding box center [749, 322] width 334 height 37
select select "9"
click at [842, 483] on button "Downgrade Plan" at bounding box center [839, 474] width 155 height 38
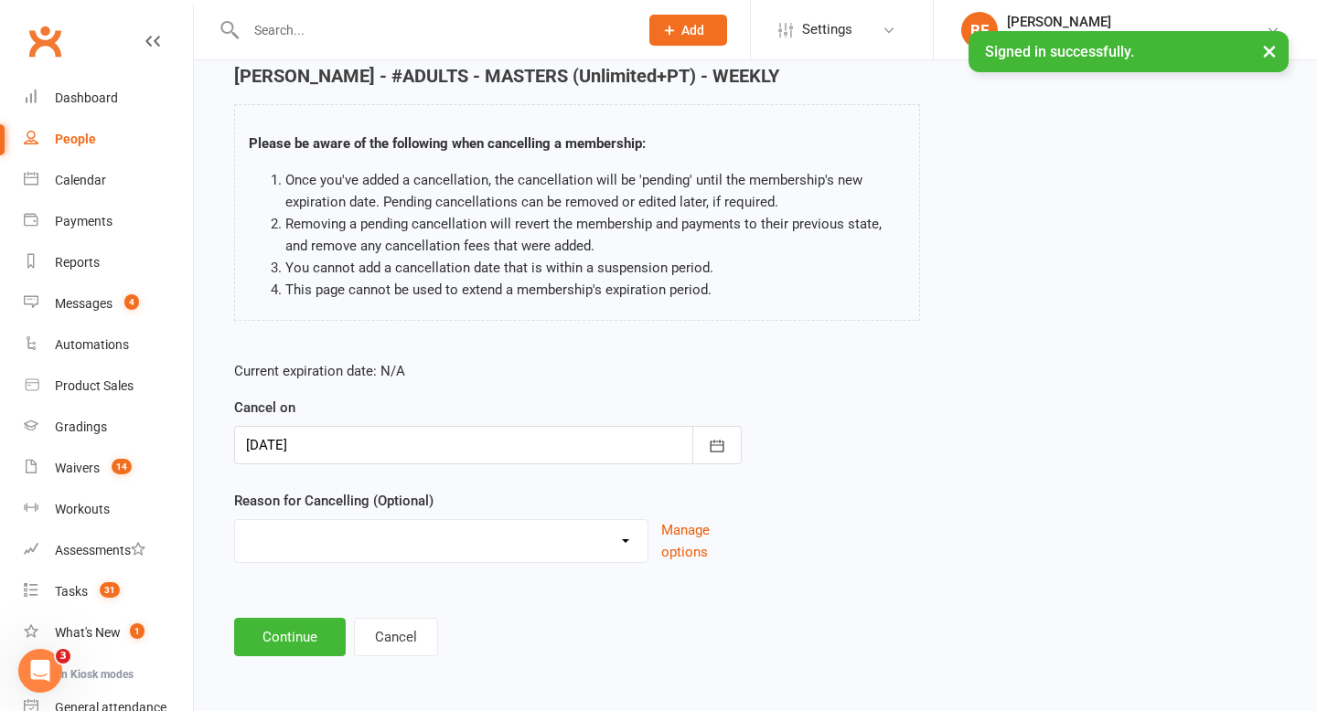
scroll to position [77, 0]
click at [588, 566] on div "Current expiration date: N/A Cancel on [DATE] [DATE] Sun Mon Tue Wed Thu Fri Sa…" at bounding box center [487, 468] width 535 height 242
click at [589, 548] on select "Administration Error Holiday Injury Moving Away Upgrading/Downgrading membershi…" at bounding box center [441, 539] width 412 height 37
click at [450, 518] on div "Reason for Cancelling (Optional) Administration Error Holiday Injury Moving Awa…" at bounding box center [487, 527] width 507 height 73
click at [450, 541] on select "Administration Error Holiday Injury Moving Away Upgrading/Downgrading membershi…" at bounding box center [441, 539] width 412 height 37
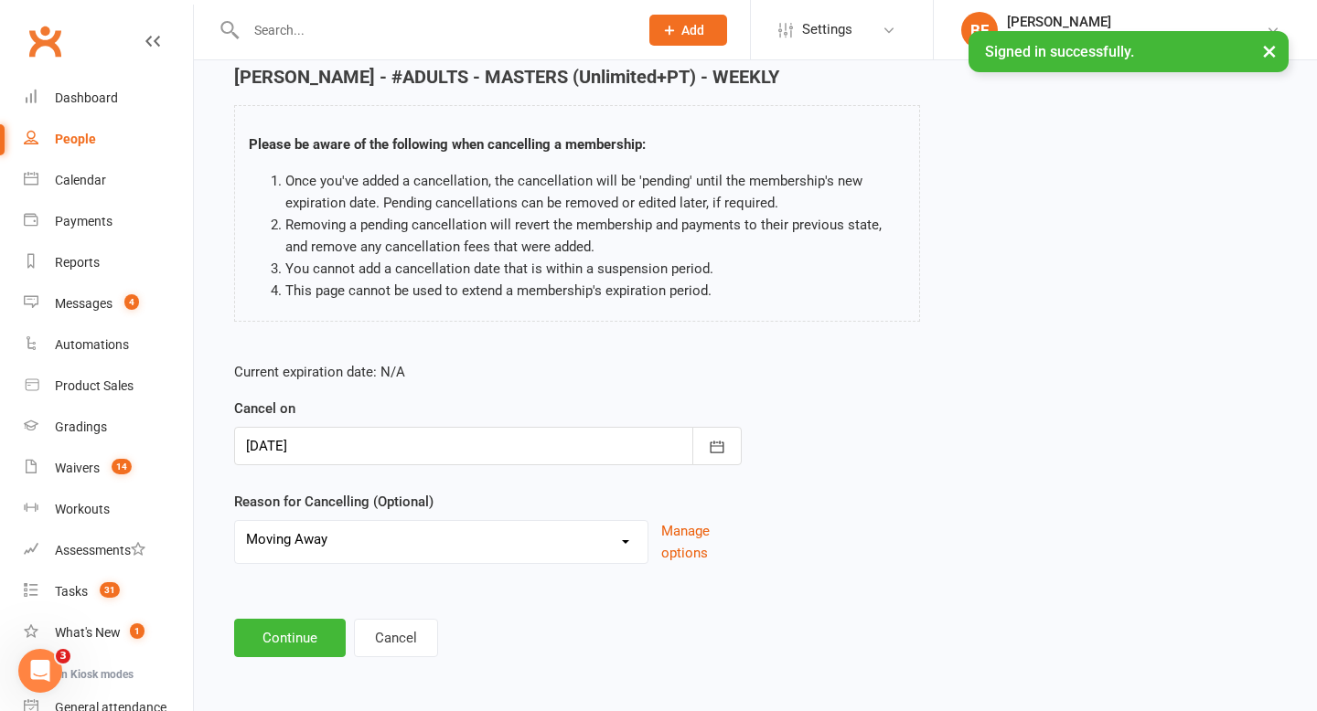
select select "4"
click at [305, 649] on button "Continue" at bounding box center [290, 638] width 112 height 38
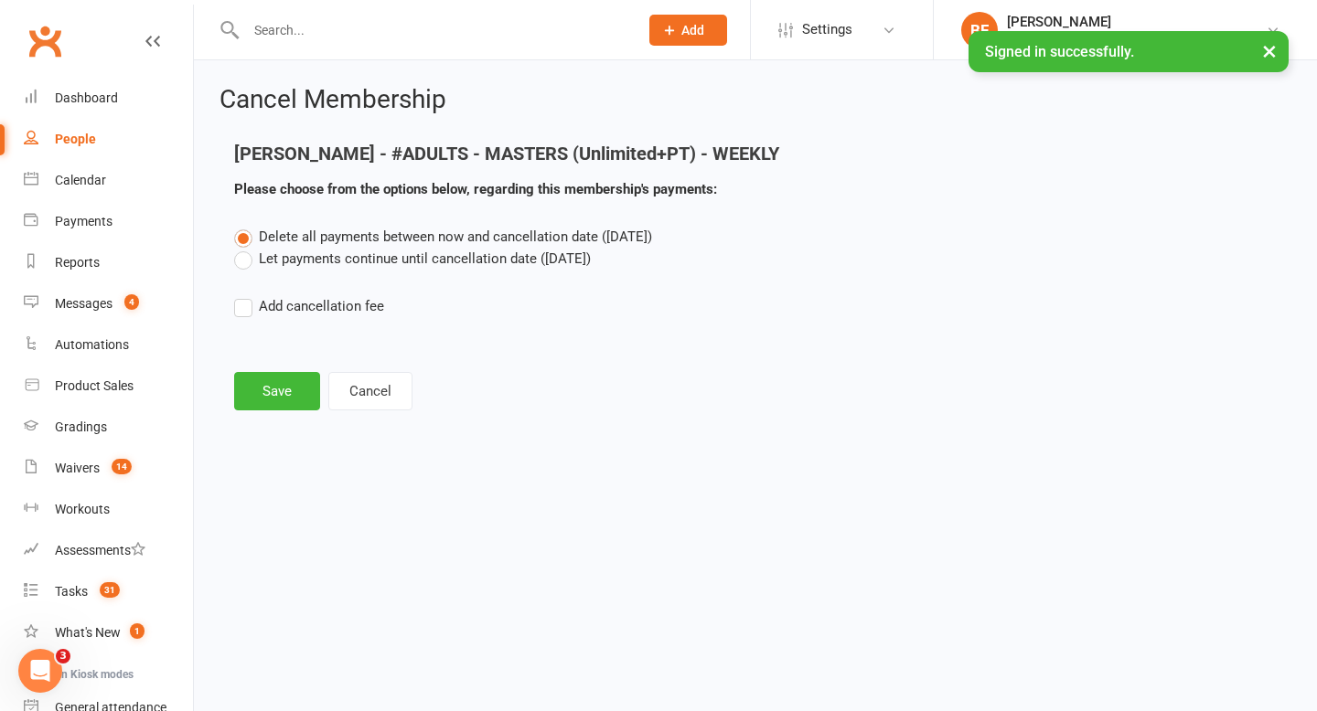
scroll to position [0, 0]
click at [352, 256] on label "Let payments continue until cancellation date ([DATE])" at bounding box center [412, 259] width 357 height 22
click at [246, 248] on input "Let payments continue until cancellation date ([DATE])" at bounding box center [240, 248] width 12 height 0
click at [283, 394] on button "Save" at bounding box center [277, 391] width 86 height 38
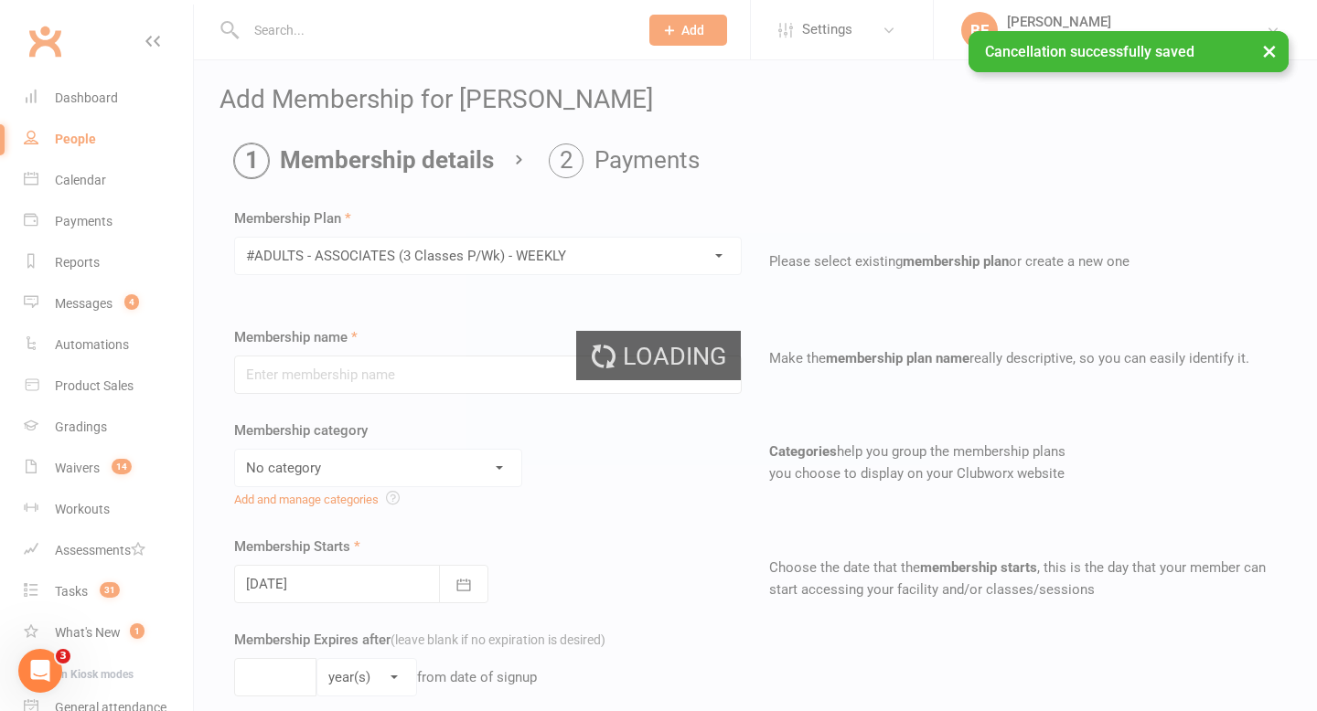
type input "#ADULTS - ASSOCIATES (3 Classes P/Wk) - WEEKLY"
select select "1"
type input "0"
type input "3"
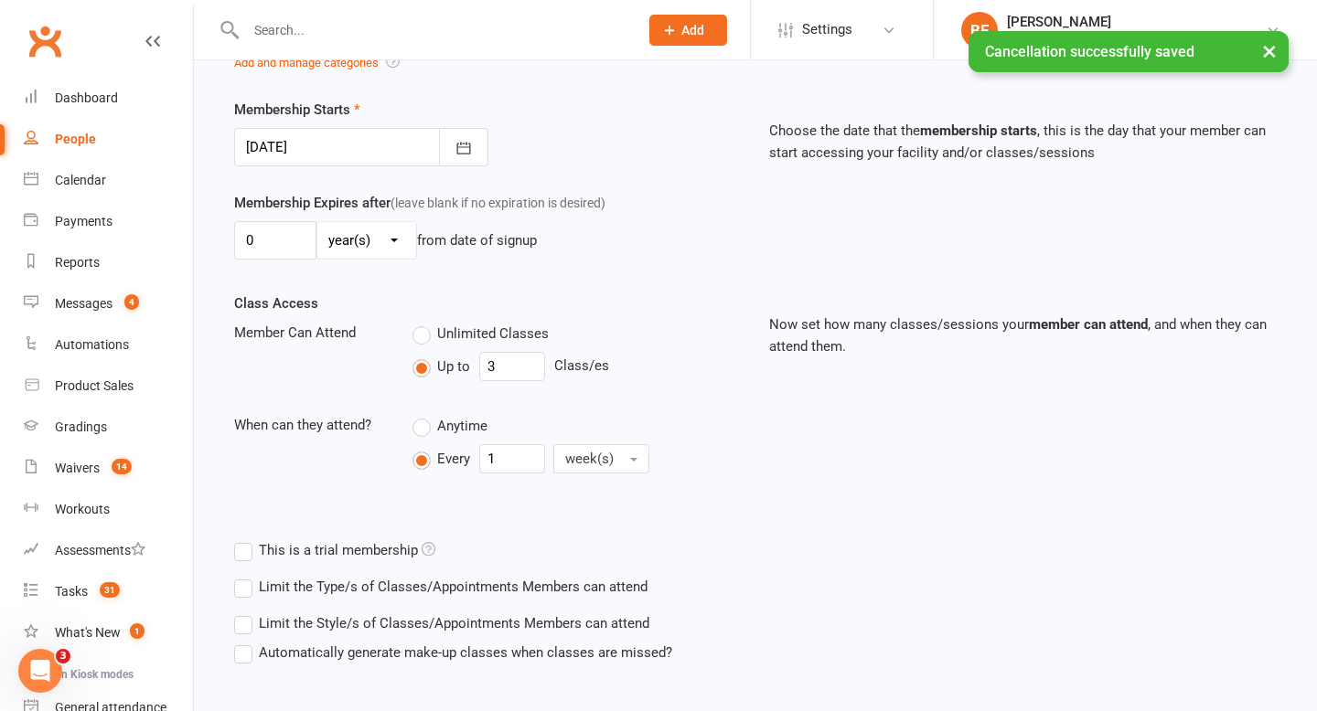
scroll to position [535, 0]
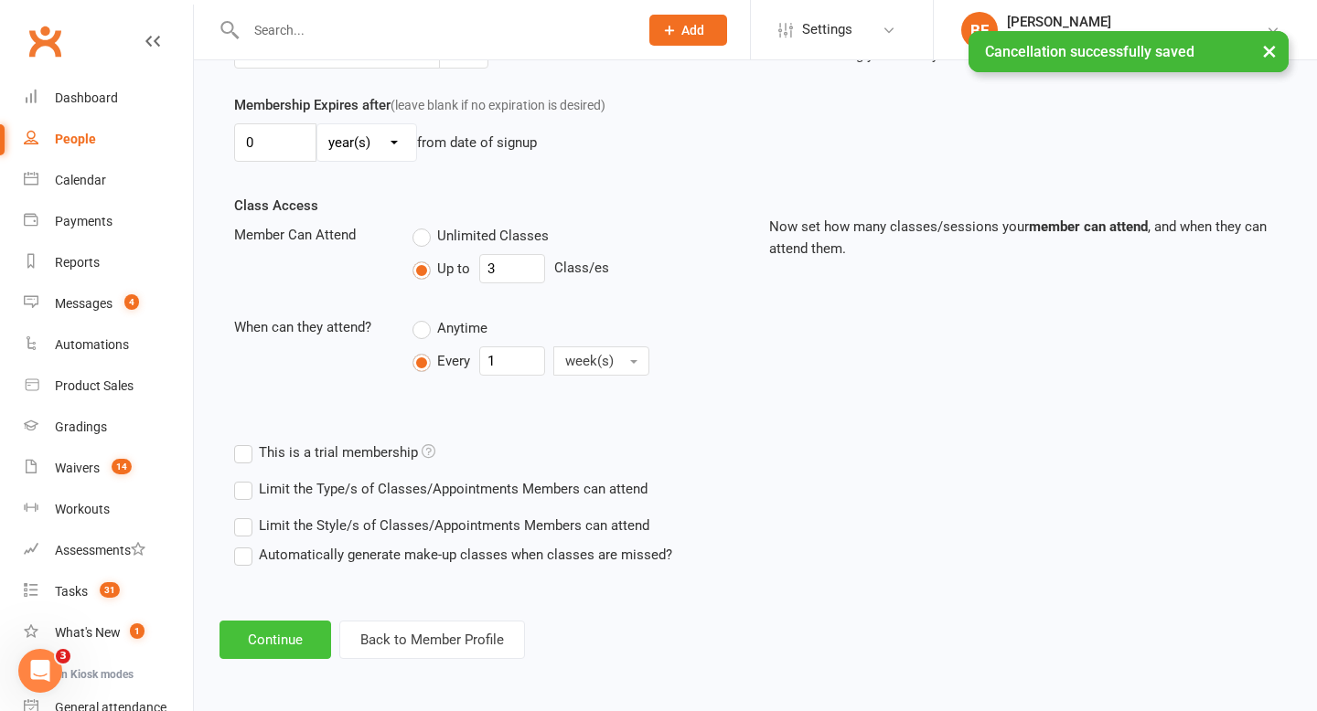
click at [284, 656] on button "Continue" at bounding box center [275, 640] width 112 height 38
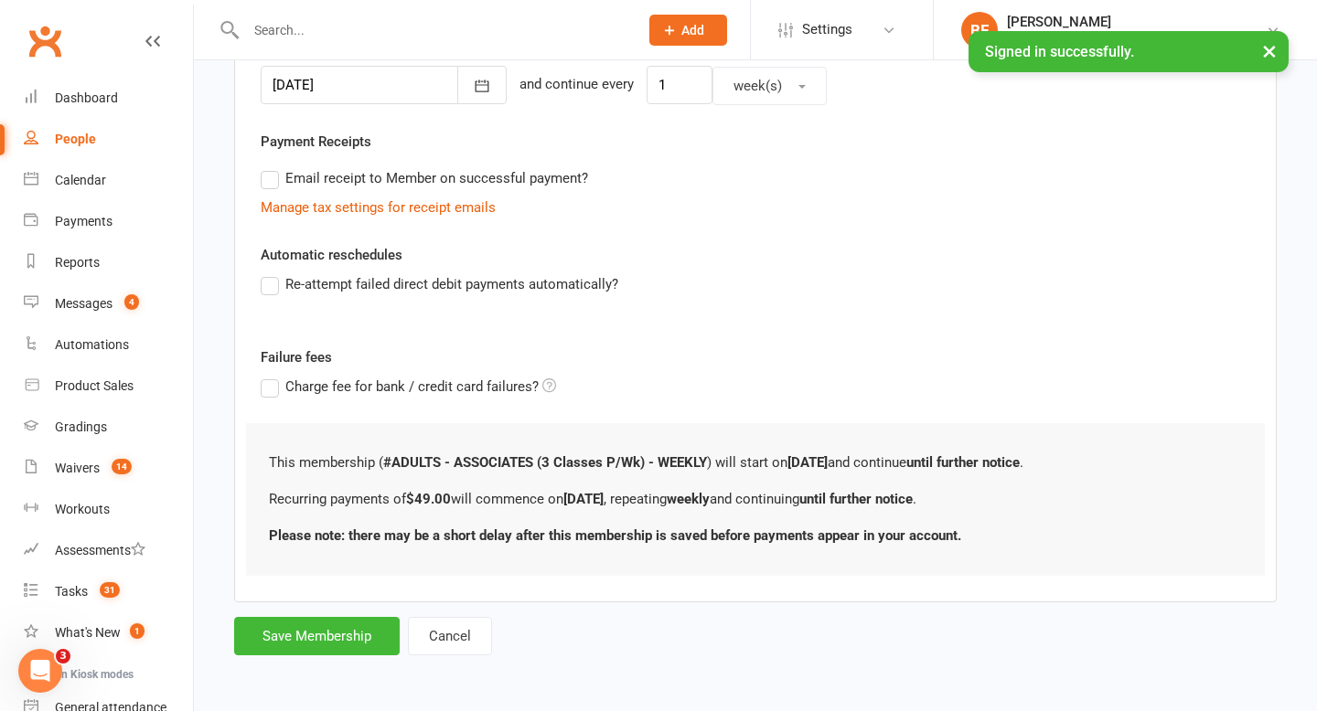
scroll to position [0, 0]
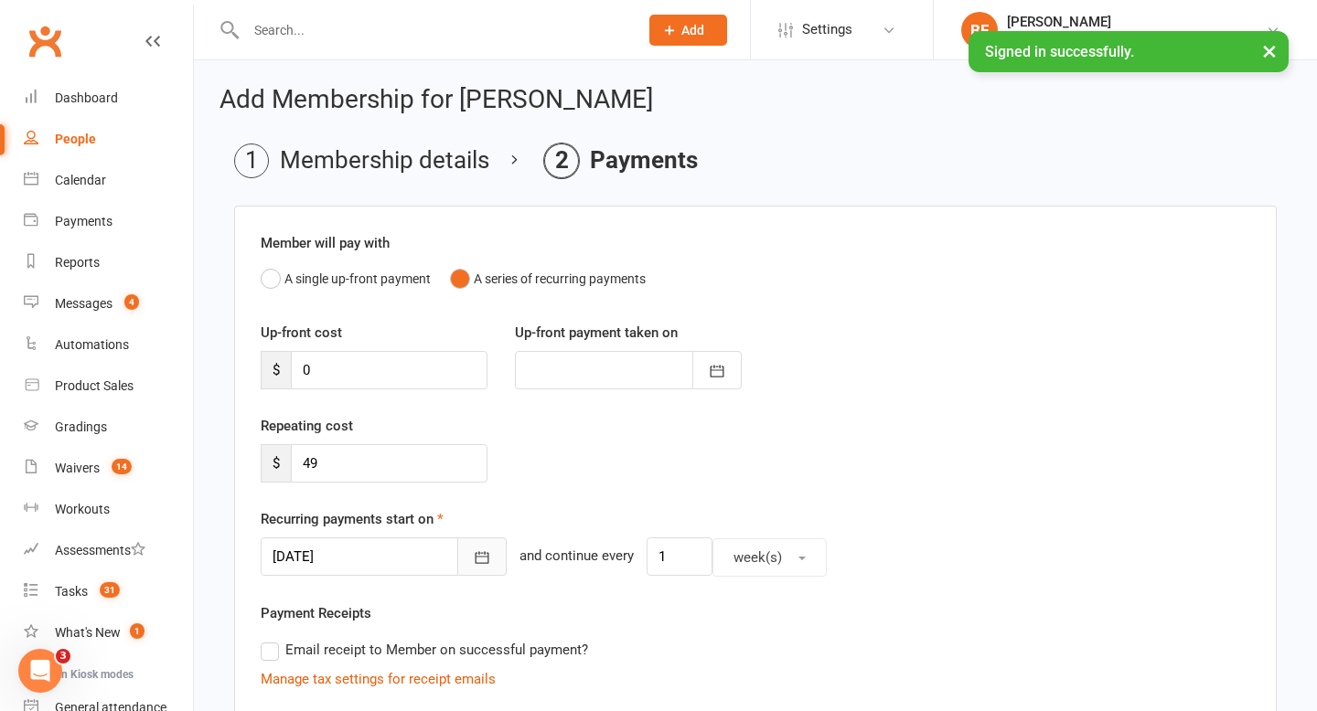
click at [473, 560] on icon "button" at bounding box center [482, 558] width 18 height 18
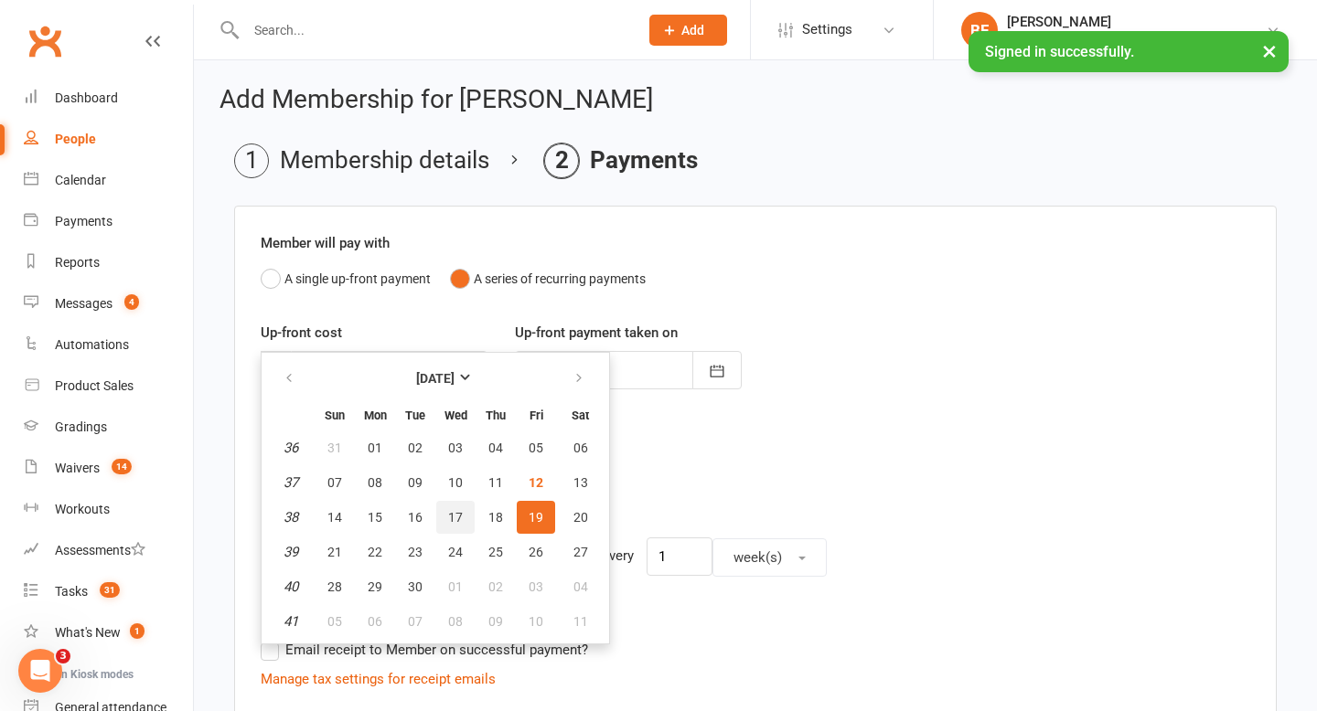
click at [454, 523] on span "17" at bounding box center [455, 517] width 15 height 15
type input "[DATE]"
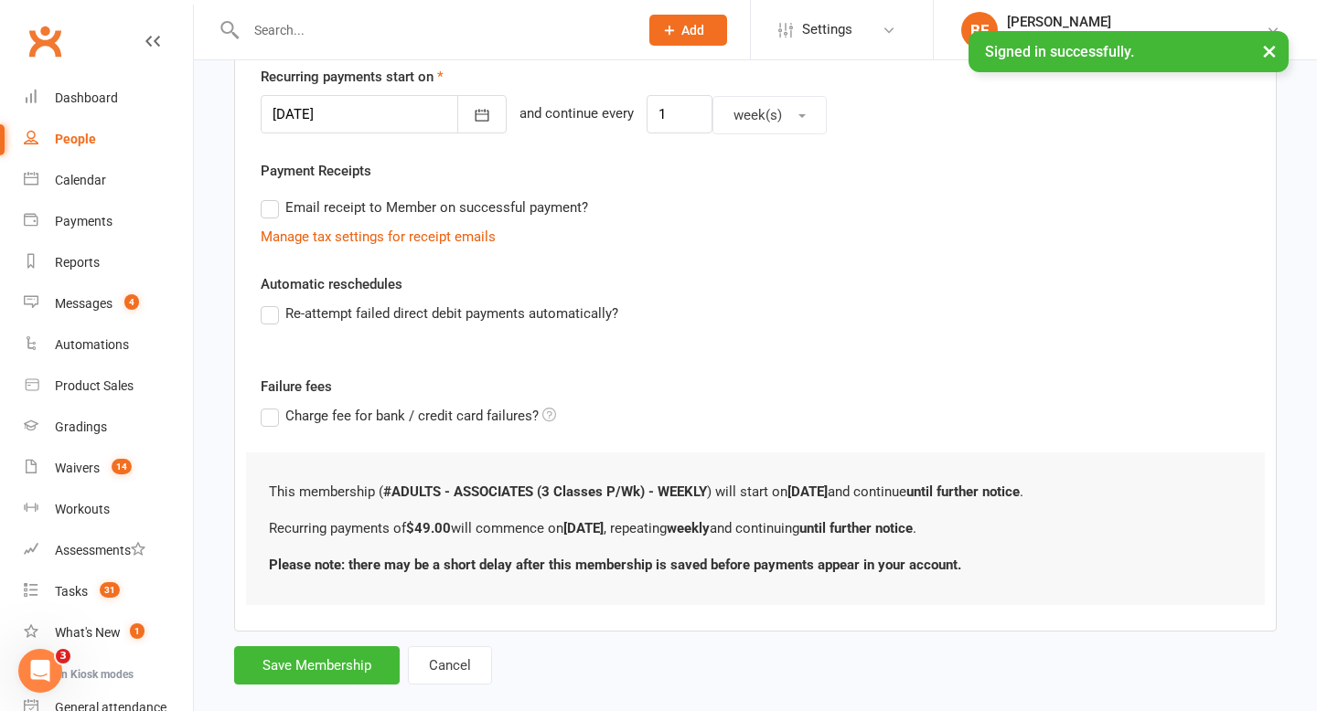
scroll to position [472, 0]
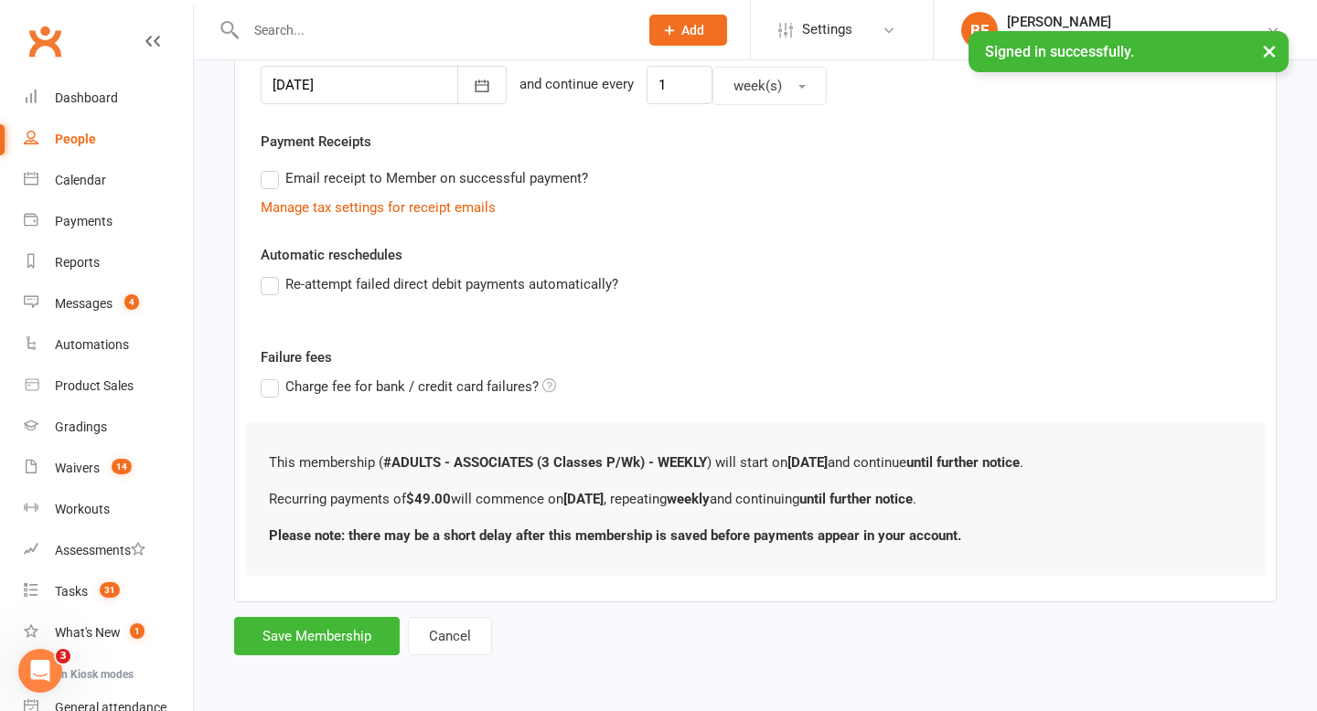
click at [291, 657] on div "Add Membership for [PERSON_NAME] Membership details Payments Member will pay wi…" at bounding box center [755, 137] width 1123 height 1096
click at [299, 643] on button "Save Membership" at bounding box center [316, 636] width 165 height 38
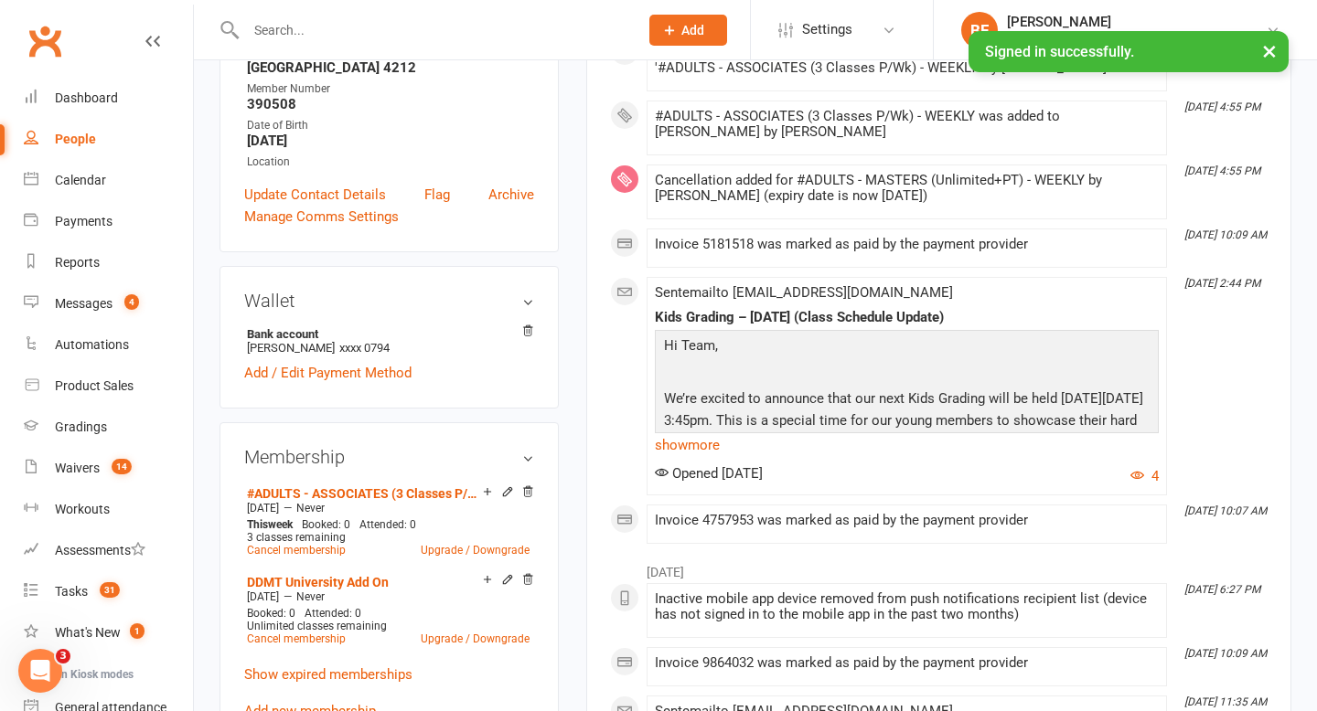
scroll to position [553, 0]
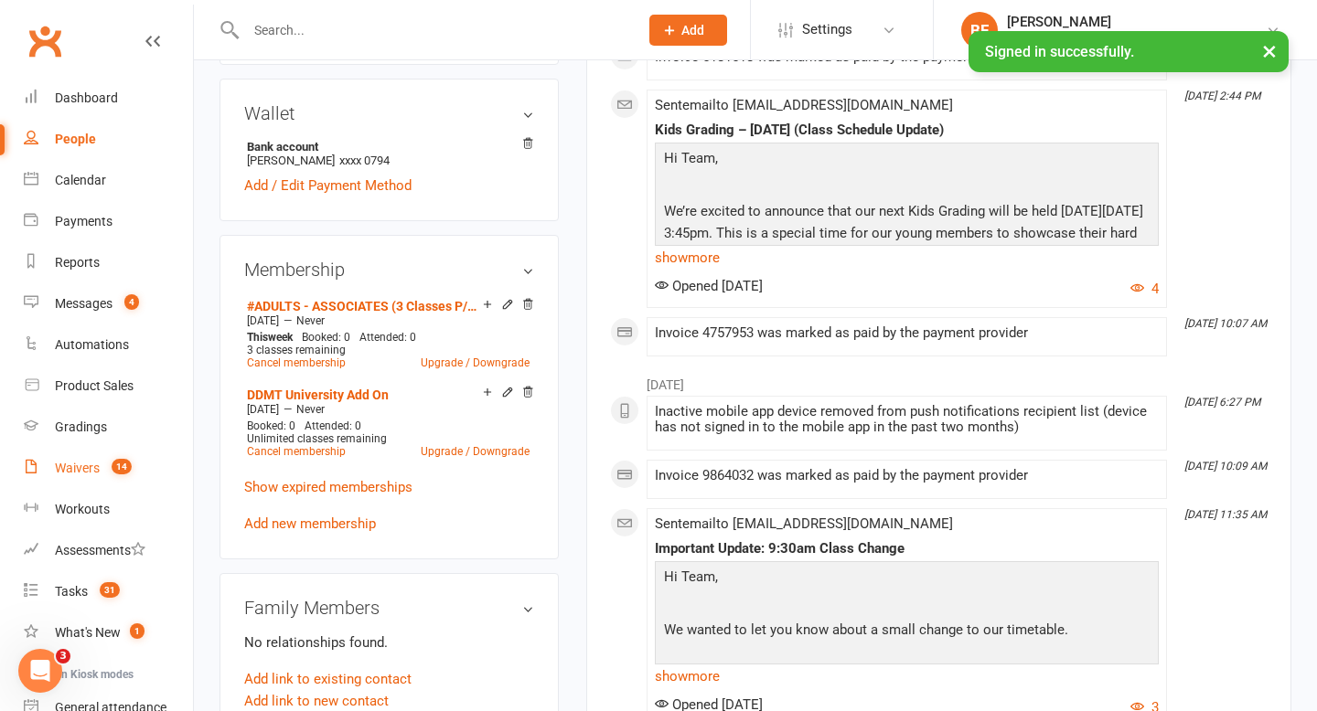
click at [92, 466] on div "Waivers" at bounding box center [77, 468] width 45 height 15
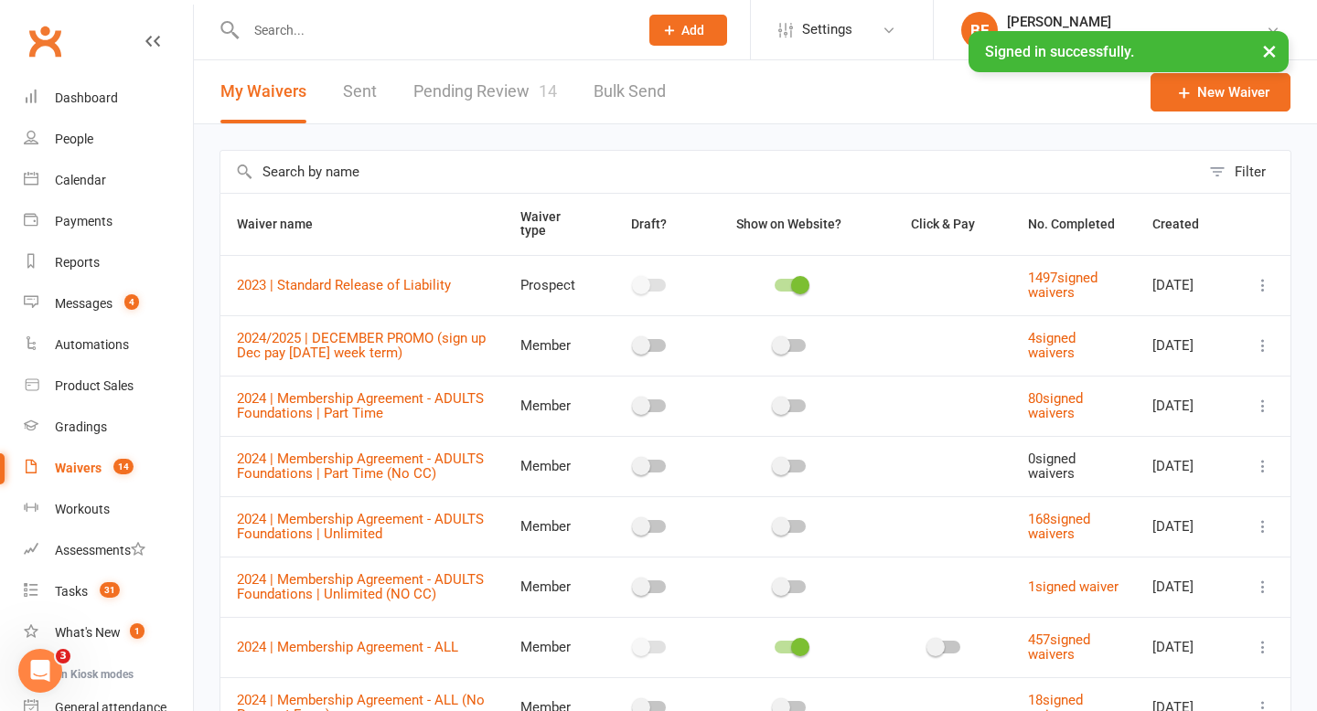
click at [477, 107] on link "Pending Review 14" at bounding box center [485, 91] width 144 height 63
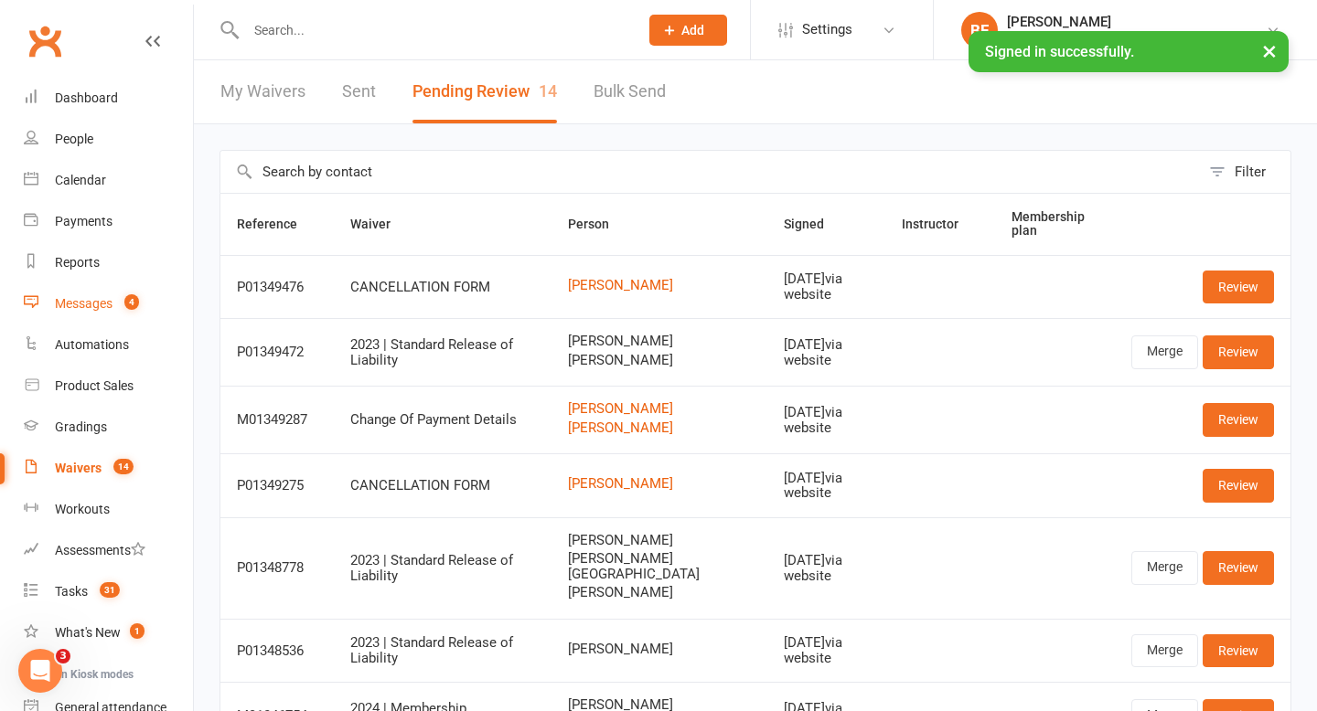
click at [98, 307] on div "Messages" at bounding box center [84, 303] width 58 height 15
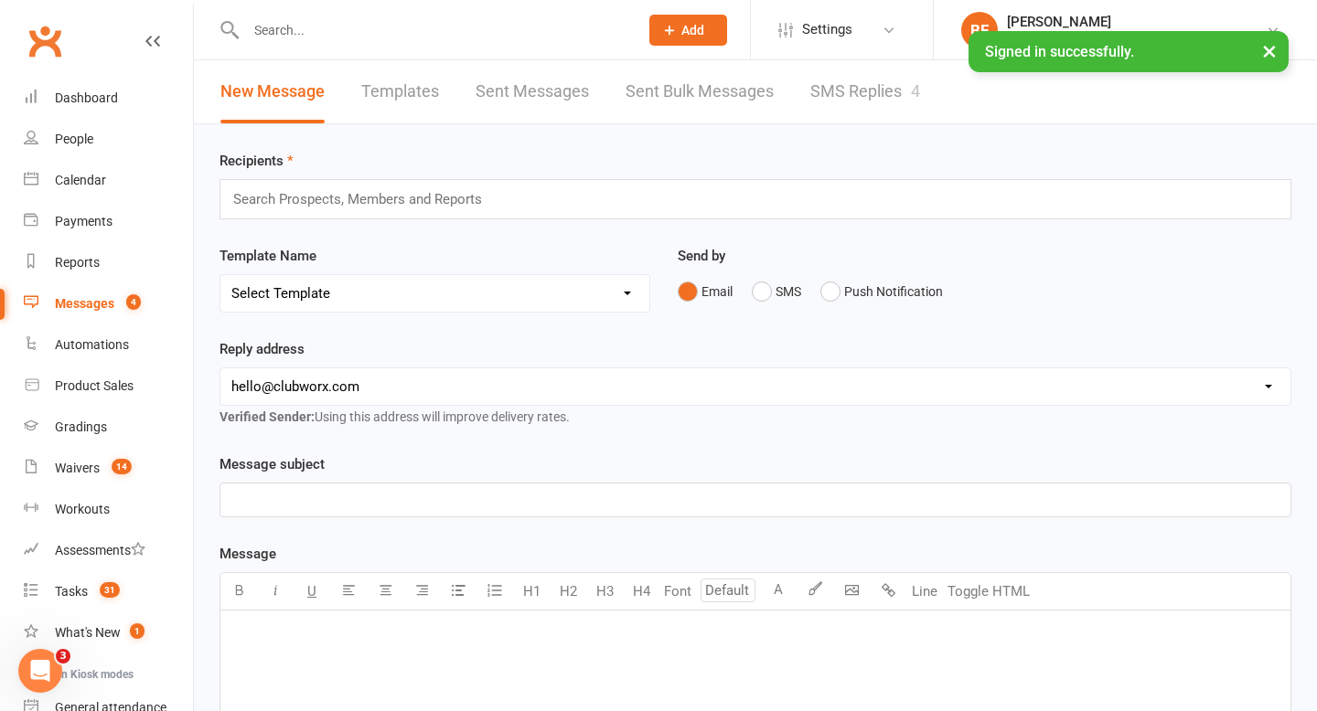
click at [872, 101] on link "SMS Replies 4" at bounding box center [865, 91] width 110 height 63
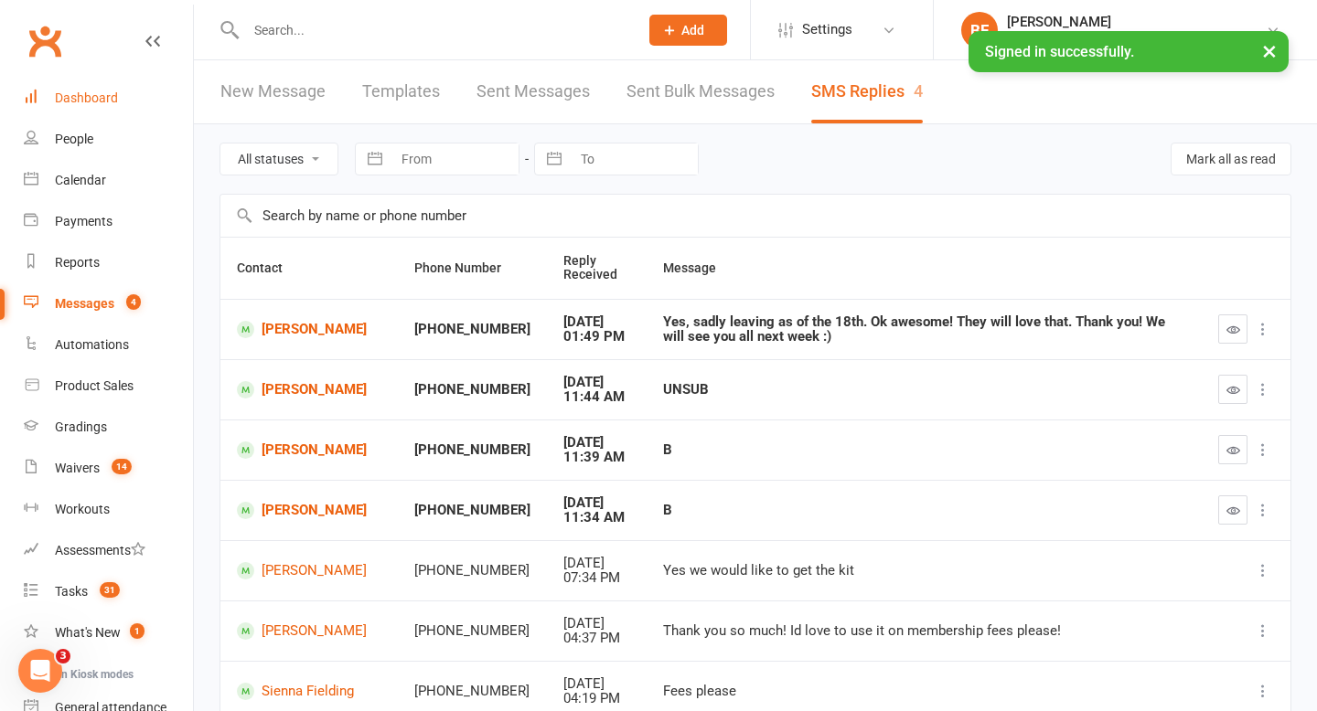
click at [88, 98] on div "Dashboard" at bounding box center [86, 98] width 63 height 15
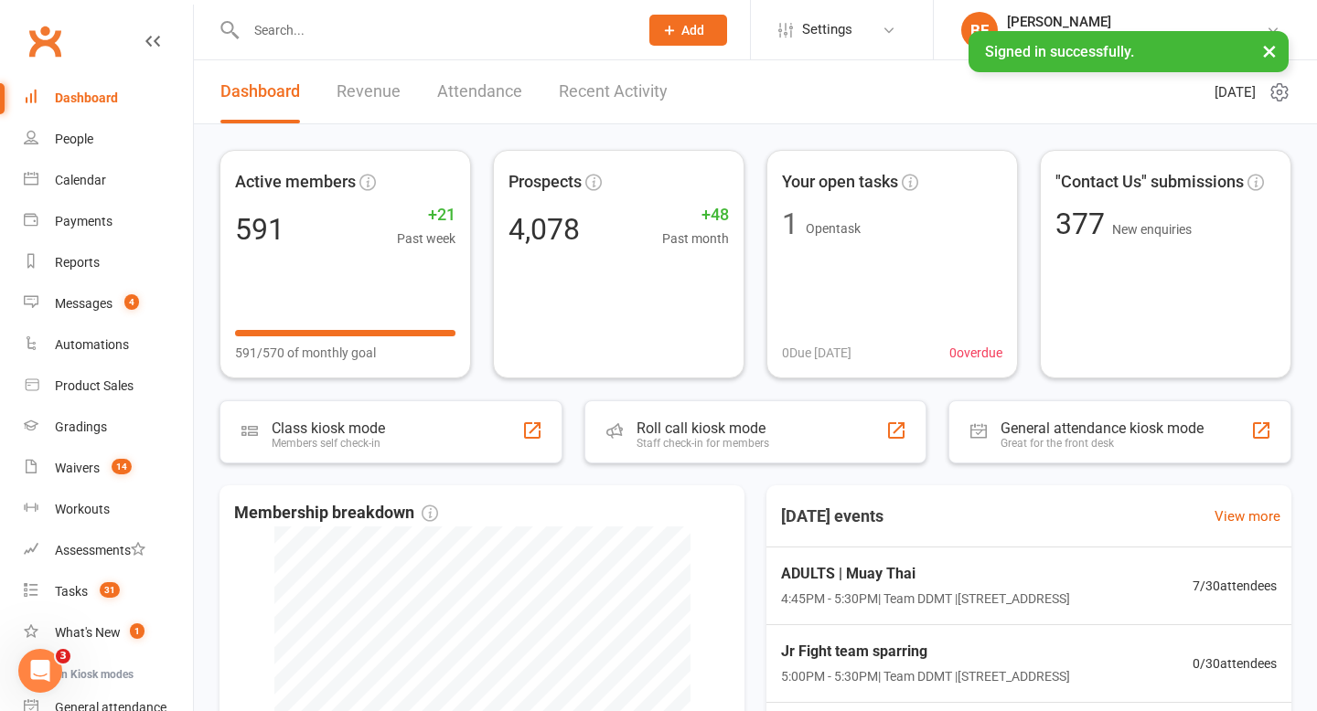
click at [315, 25] on input "text" at bounding box center [432, 30] width 385 height 26
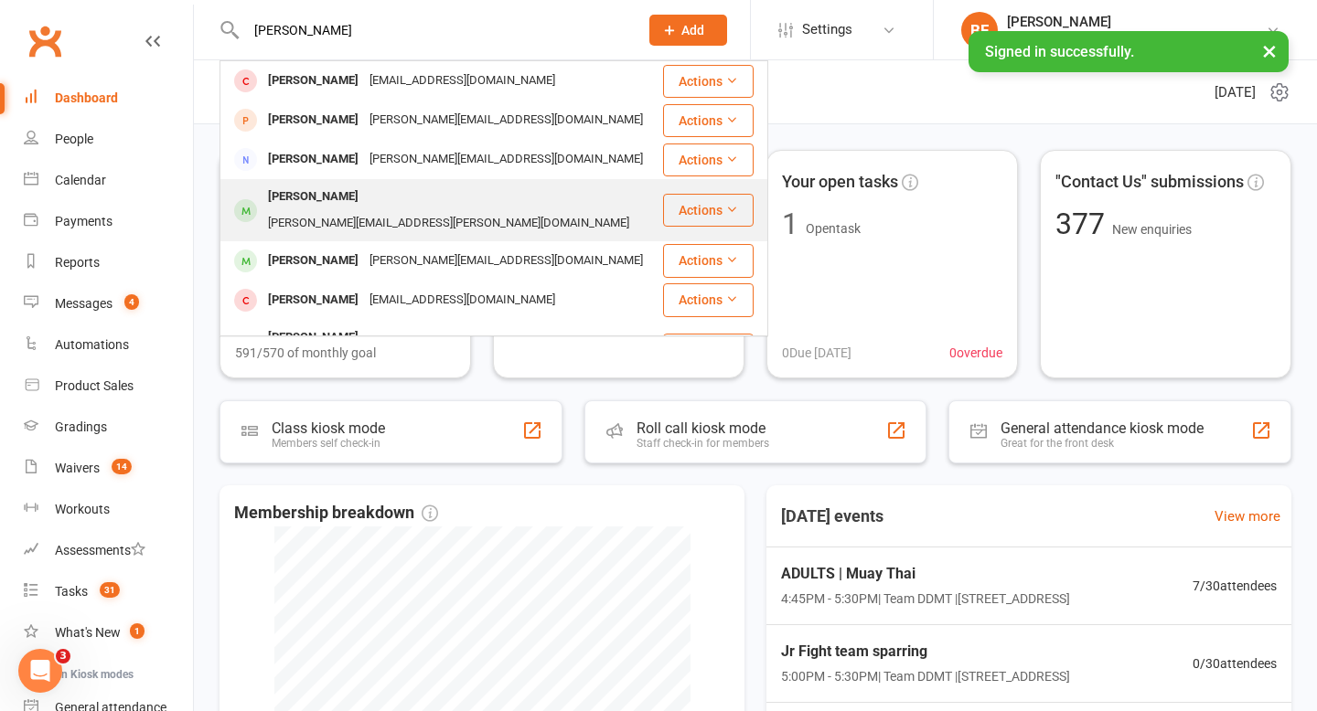
type input "[PERSON_NAME]"
click at [416, 210] on div "[PERSON_NAME][EMAIL_ADDRESS][PERSON_NAME][DOMAIN_NAME]" at bounding box center [448, 223] width 372 height 27
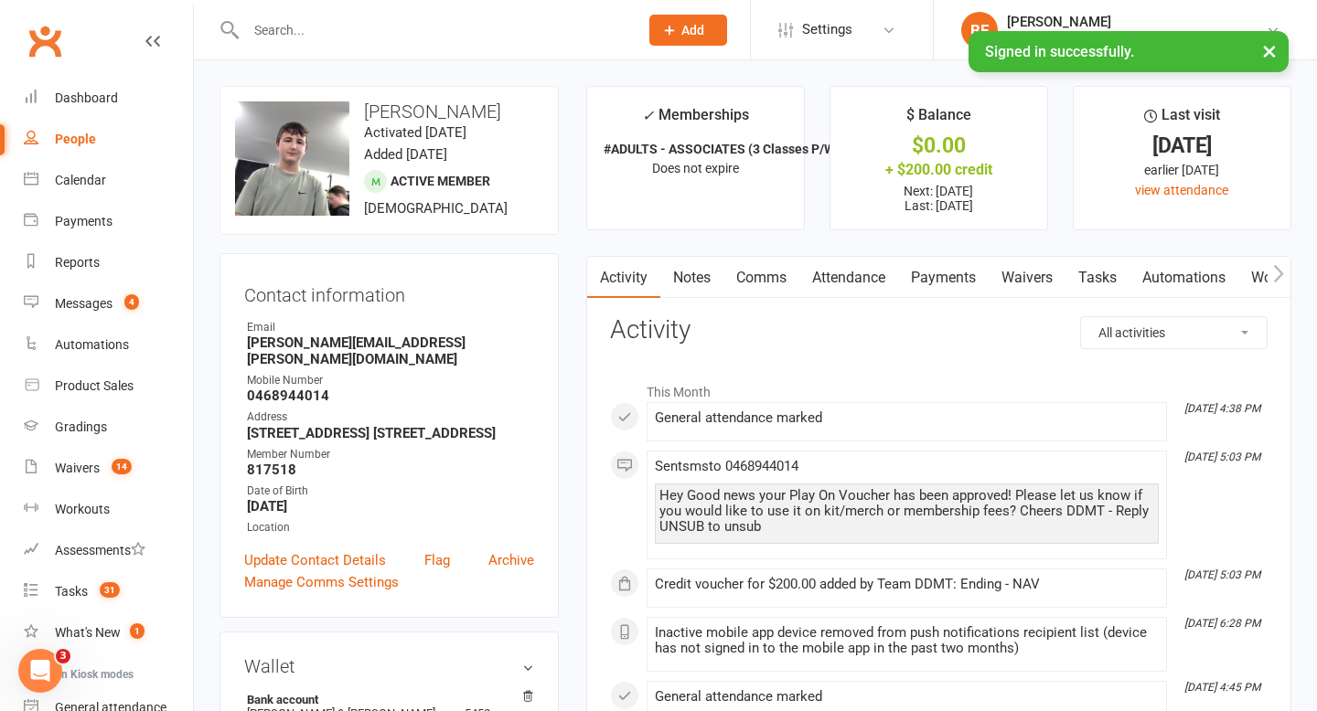
click at [912, 180] on li "$ Balance $0.00 + $200.00 credit Next: [DATE] Last: [DATE]" at bounding box center [938, 158] width 219 height 144
click at [912, 179] on li "$ Balance $0.00 + $200.00 credit Next: [DATE] Last: [DATE]" at bounding box center [938, 158] width 219 height 144
click at [915, 175] on div "+ $200.00 credit" at bounding box center [939, 169] width 184 height 19
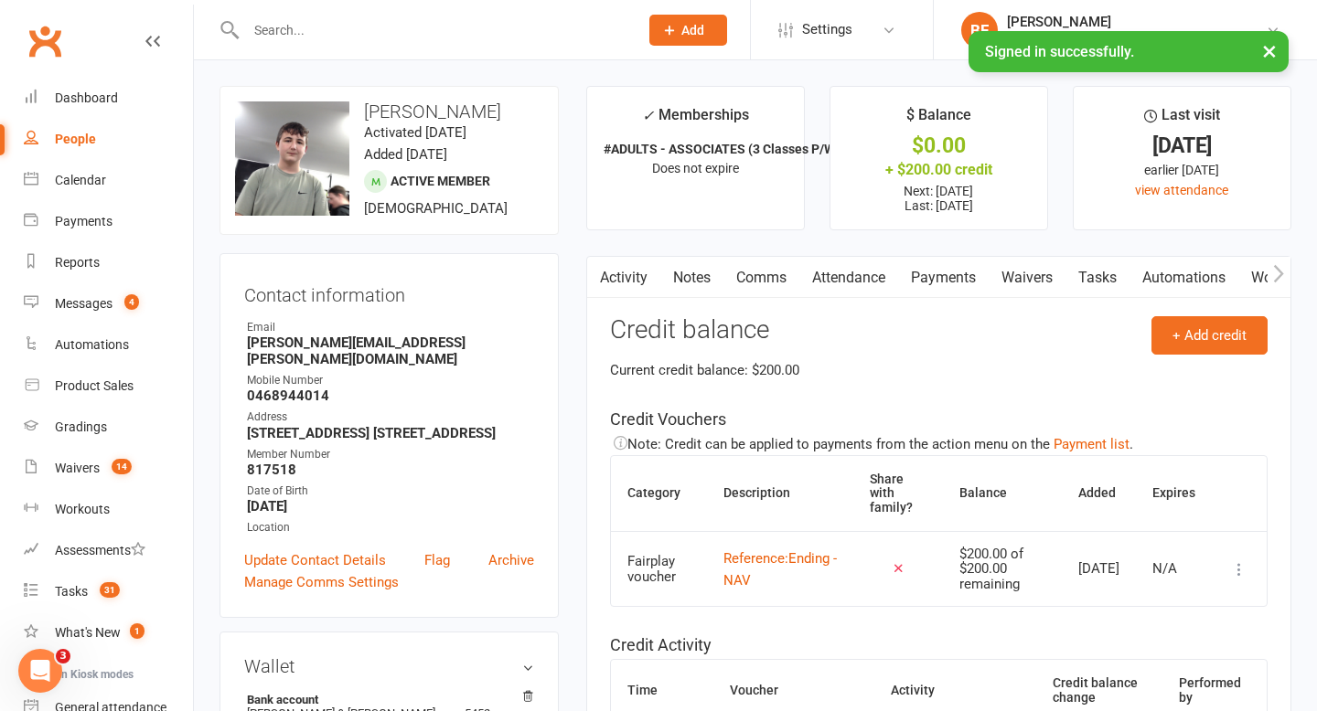
scroll to position [161, 0]
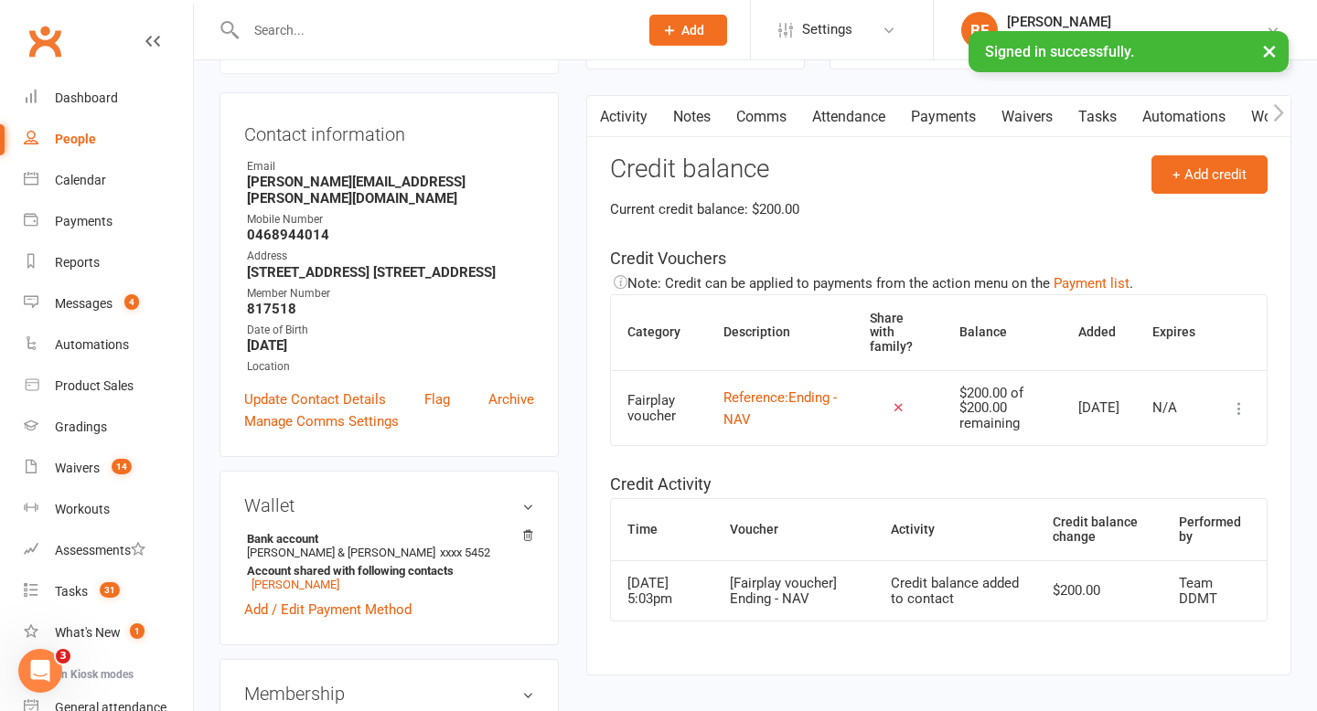
click at [1239, 412] on icon at bounding box center [1239, 409] width 18 height 18
click at [1188, 440] on link "View / edit" at bounding box center [1158, 444] width 181 height 37
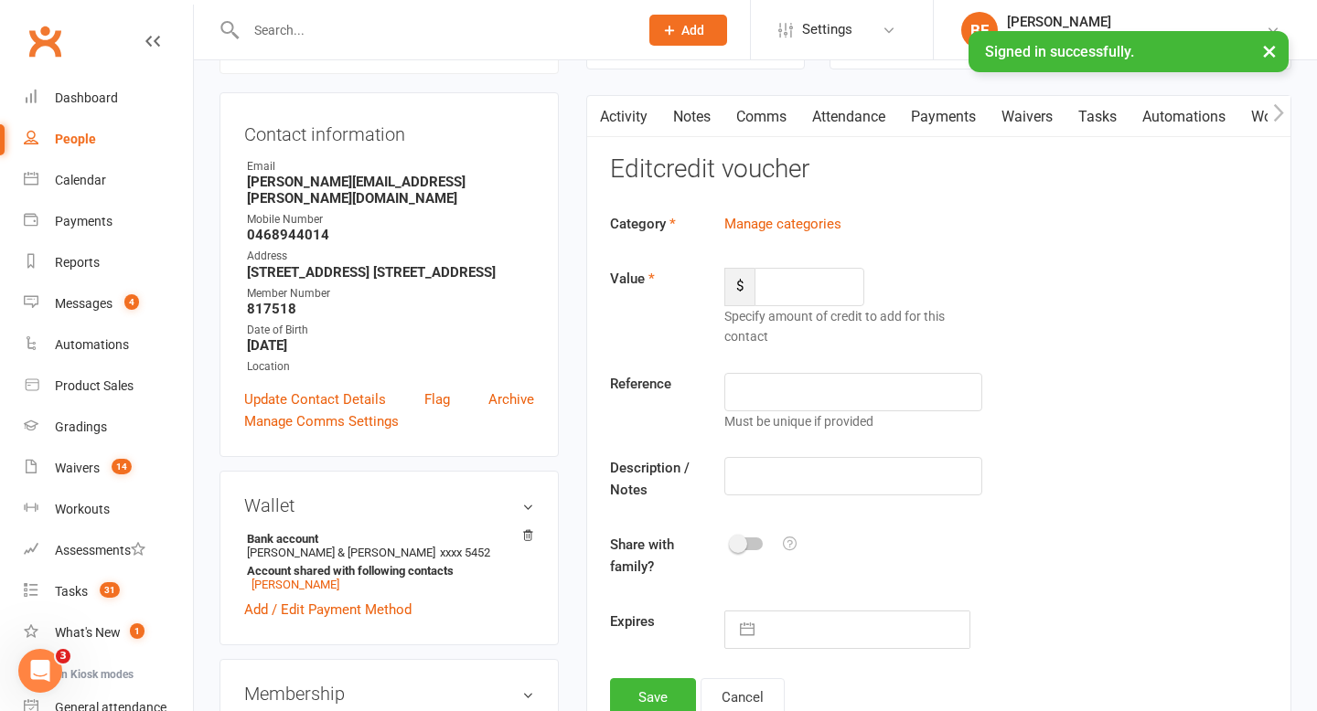
type input "200"
type input "Ending - NAV"
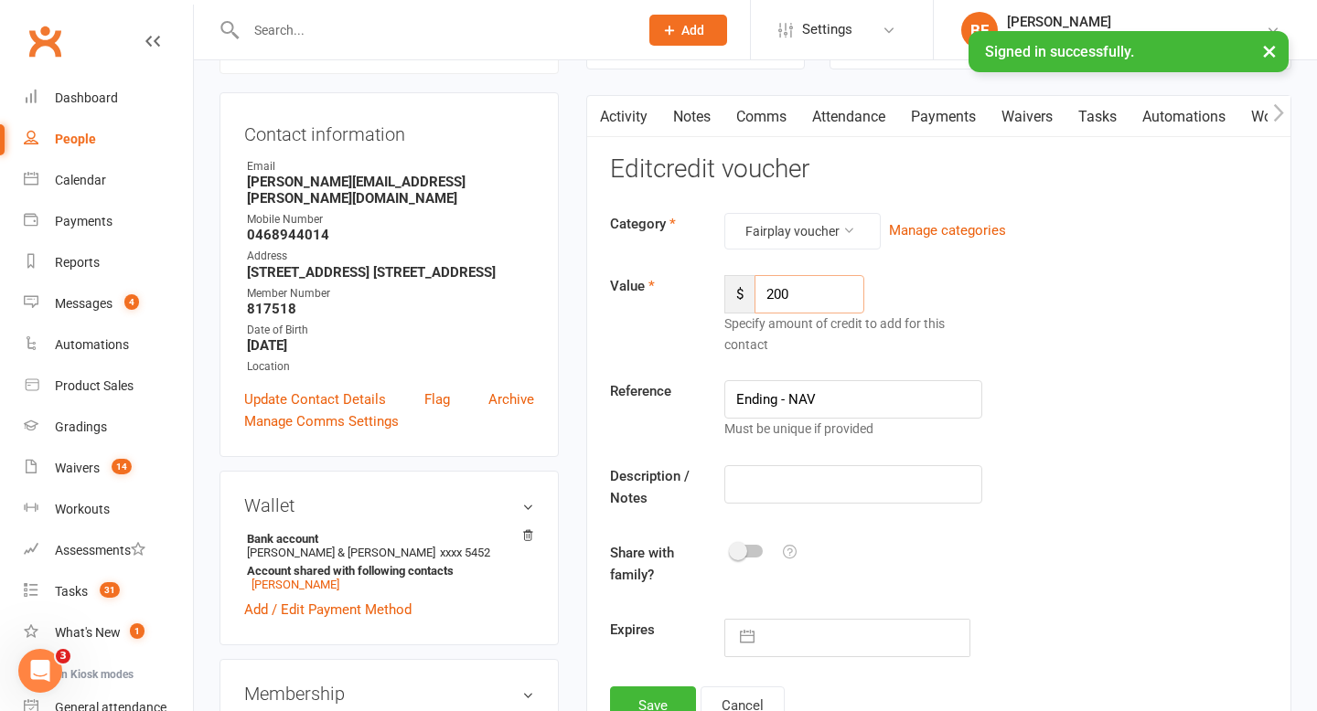
click at [840, 293] on input "200" at bounding box center [809, 294] width 110 height 38
type input "2"
type input "100"
click at [652, 698] on button "Save" at bounding box center [653, 706] width 86 height 38
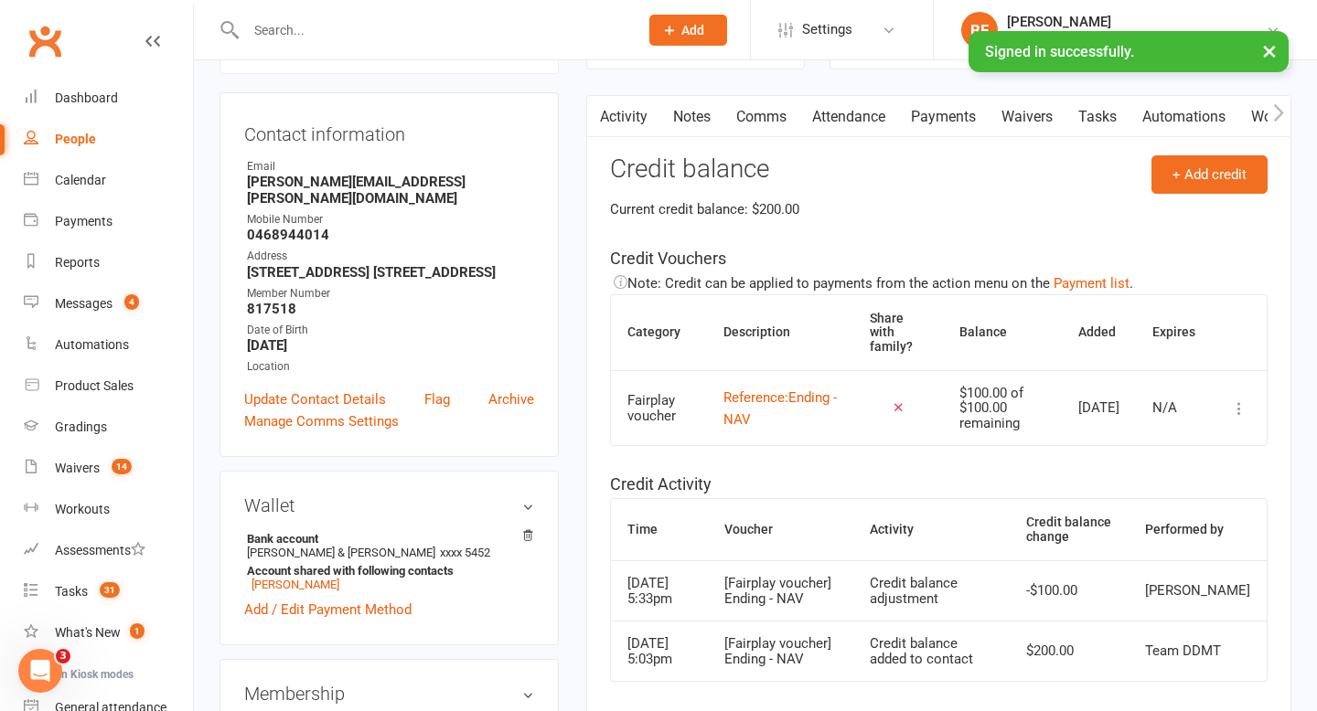
click at [688, 115] on link "Notes" at bounding box center [691, 117] width 63 height 42
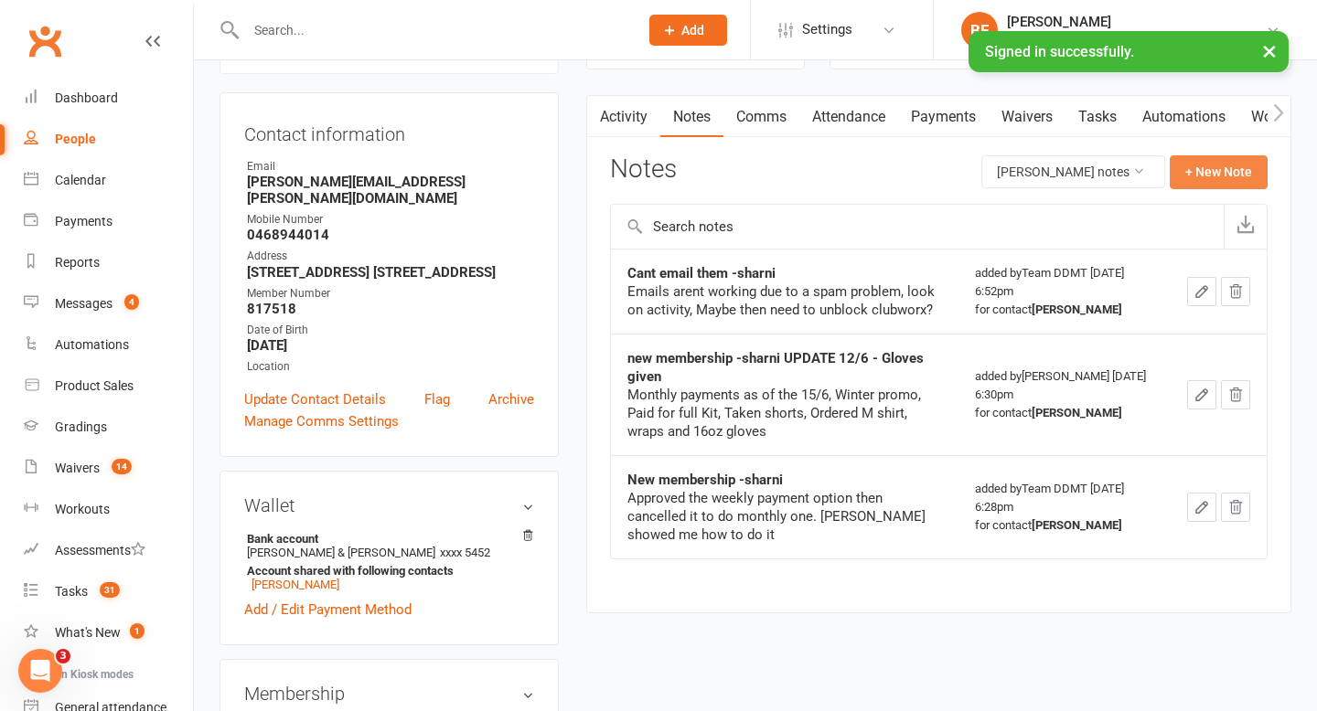
click at [1204, 175] on button "+ New Note" at bounding box center [1218, 171] width 98 height 33
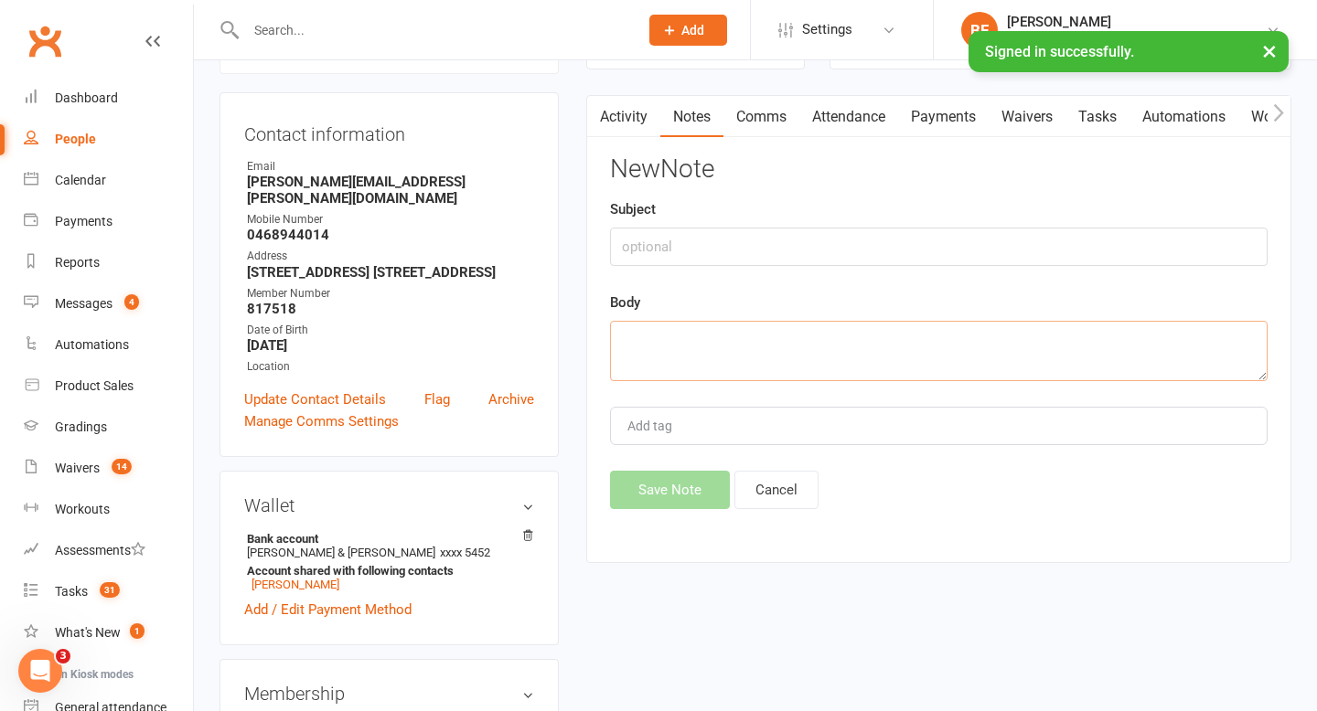
click at [749, 354] on textarea at bounding box center [938, 351] width 657 height 60
type textarea "has used $100 for shin guards"
click at [682, 490] on button "Save Note" at bounding box center [670, 490] width 120 height 38
